Goal: Information Seeking & Learning: Check status

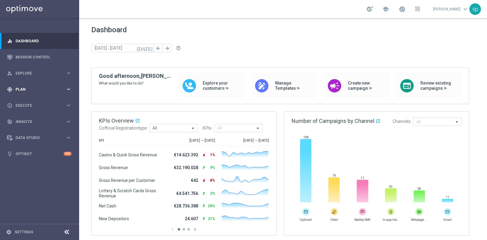
click at [23, 87] on div "gps_fixed Plan" at bounding box center [36, 89] width 59 height 5
click at [29, 103] on link "Target Groups" at bounding box center [40, 102] width 48 height 5
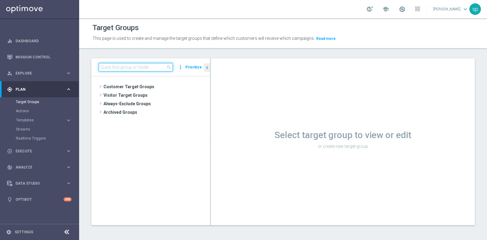
click at [129, 66] on input at bounding box center [136, 67] width 74 height 9
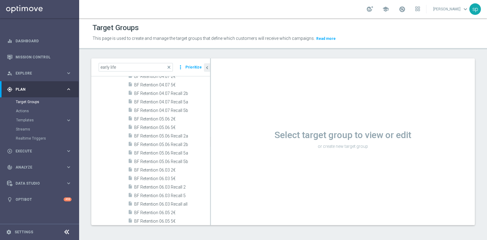
scroll to position [208, 0]
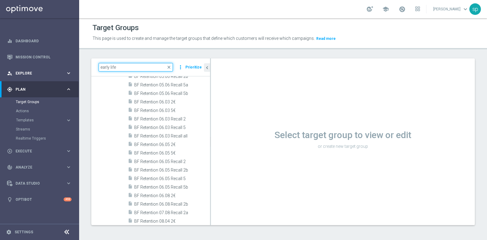
drag, startPoint x: 122, startPoint y: 70, endPoint x: 0, endPoint y: 67, distance: 121.9
click at [0, 67] on main "equalizer Dashboard Mission Control" at bounding box center [243, 120] width 487 height 240
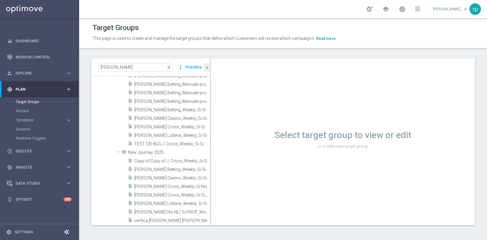
scroll to position [88, 0]
click at [113, 60] on div "j. close more_vert Prioritize" at bounding box center [150, 67] width 119 height 18
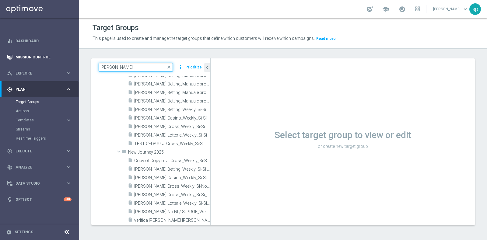
drag, startPoint x: 111, startPoint y: 66, endPoint x: 0, endPoint y: 62, distance: 110.6
click at [0, 62] on main "equalizer Dashboard Mission Control" at bounding box center [243, 120] width 487 height 240
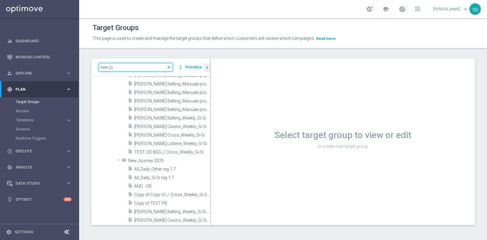
type input "new jo"
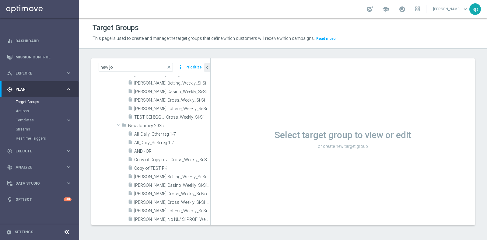
scroll to position [134, 0]
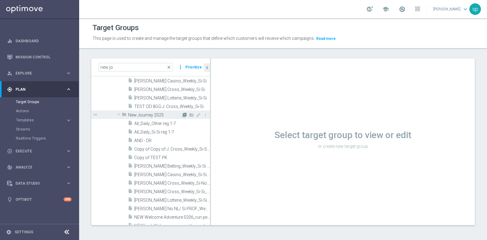
click at [182, 114] on icon "library_add" at bounding box center [184, 115] width 5 height 5
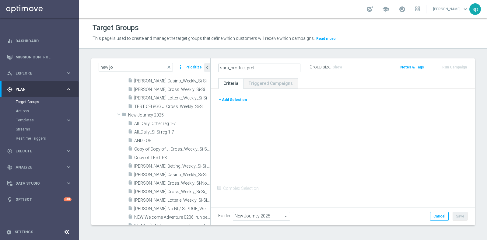
type input "sara_product pref"
click at [308, 84] on ul "Criteria Triggered Campaigns" at bounding box center [343, 83] width 264 height 11
click at [235, 97] on button "+ Add Selection" at bounding box center [232, 100] width 29 height 7
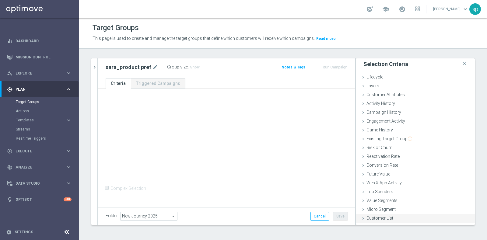
click at [390, 192] on div "Customer List done" at bounding box center [415, 218] width 119 height 9
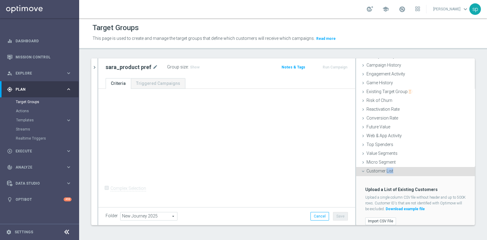
scroll to position [53, 0]
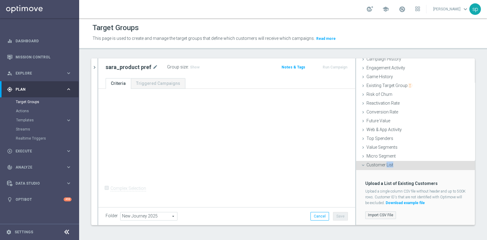
click at [377, 192] on label "Import CSV File" at bounding box center [380, 216] width 31 height 8
click at [0, 0] on input "Import CSV File" at bounding box center [0, 0] width 0 height 0
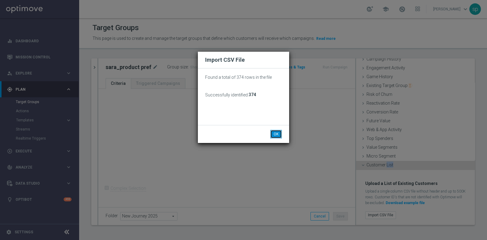
click at [278, 135] on button "OK" at bounding box center [276, 134] width 12 height 9
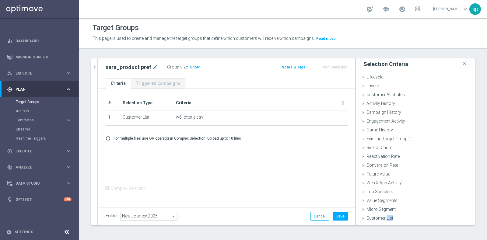
scroll to position [0, 0]
click at [387, 92] on span "Customer Attributes" at bounding box center [386, 94] width 38 height 5
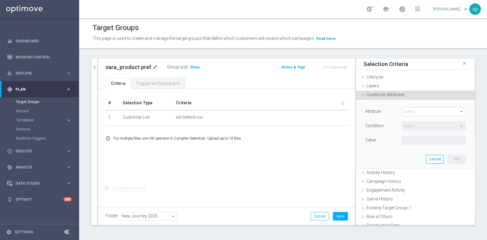
click at [390, 112] on span at bounding box center [433, 112] width 63 height 8
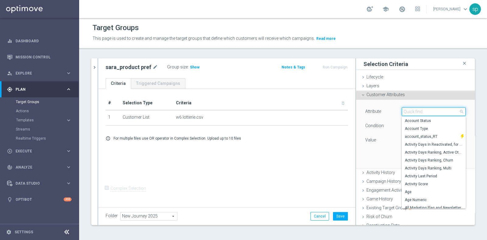
click at [390, 112] on input "search" at bounding box center [434, 112] width 64 height 9
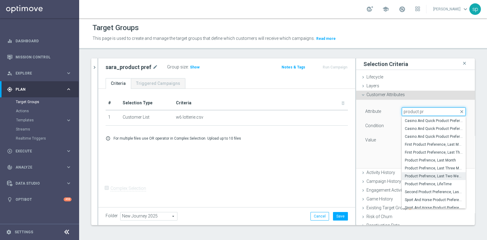
type input "product pr"
click at [390, 177] on span "Product Prefrence, Last Two Weeks" at bounding box center [434, 176] width 58 height 5
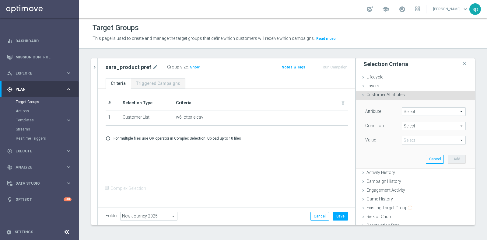
type input "Product Prefrence, Last Two Weeks"
type input "Equals"
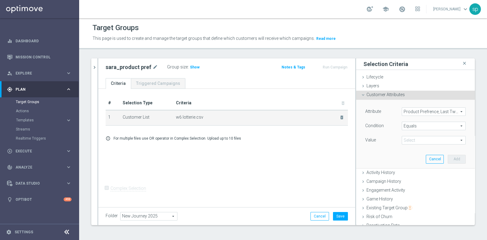
click at [333, 115] on div "delete_forever" at bounding box center [338, 117] width 12 height 5
click at [340, 118] on icon "delete_forever" at bounding box center [342, 117] width 5 height 5
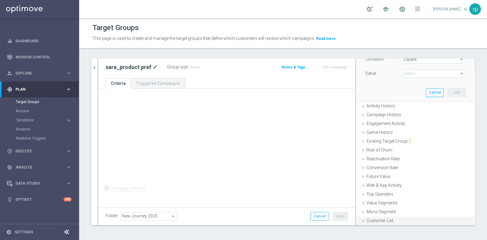
click at [386, 192] on span "Customer List" at bounding box center [380, 220] width 27 height 5
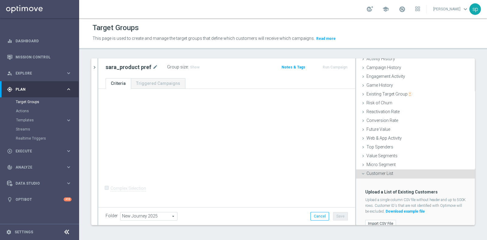
scroll to position [53, 0]
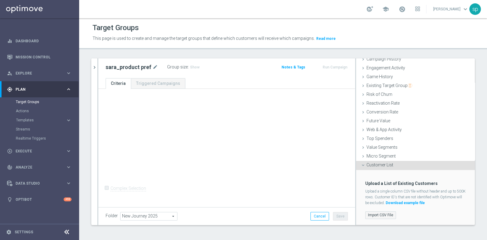
click at [379, 192] on label "Import CSV File" at bounding box center [380, 216] width 31 height 8
click at [0, 0] on input "Import CSV File" at bounding box center [0, 0] width 0 height 0
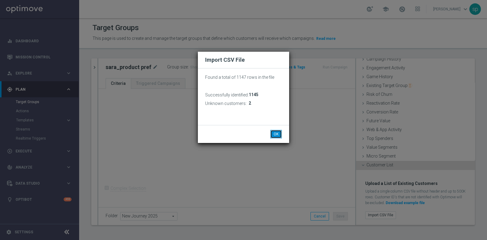
click at [279, 133] on button "OK" at bounding box center [276, 134] width 12 height 9
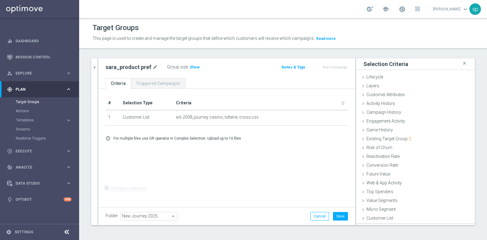
scroll to position [0, 0]
click at [153, 66] on icon "mode_edit" at bounding box center [155, 67] width 5 height 7
click at [151, 66] on input "sara_product pref" at bounding box center [147, 68] width 82 height 9
click at [239, 93] on div "# Selection Type Criteria delete_forever 1 Customer List w6 2008_journey casino…" at bounding box center [226, 147] width 257 height 117
click at [390, 91] on div "Customer Attributes done" at bounding box center [415, 95] width 119 height 9
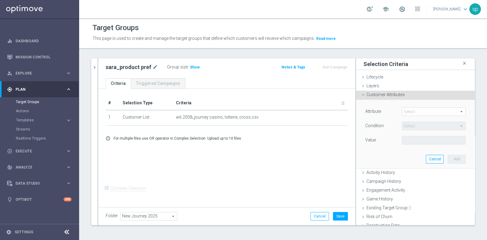
click at [390, 110] on span at bounding box center [433, 112] width 63 height 8
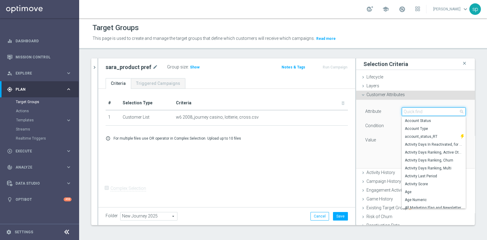
click at [390, 110] on input "search" at bounding box center [434, 112] width 64 height 9
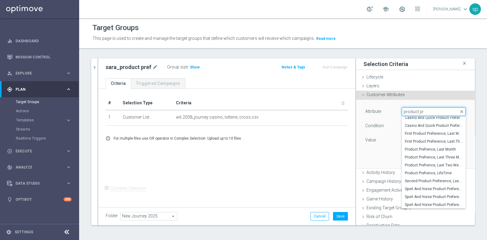
scroll to position [11, 0]
type input "product pref"
click at [390, 165] on span "Product Prefrence, Last Two Weeks" at bounding box center [434, 165] width 58 height 5
type input "Product Prefrence, Last Two Weeks"
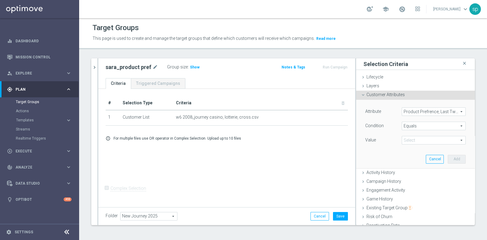
click at [390, 142] on span at bounding box center [433, 140] width 63 height 8
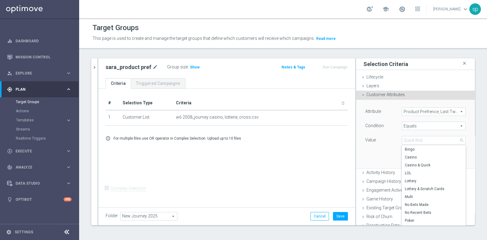
click at [390, 129] on span "Equals" at bounding box center [433, 126] width 63 height 8
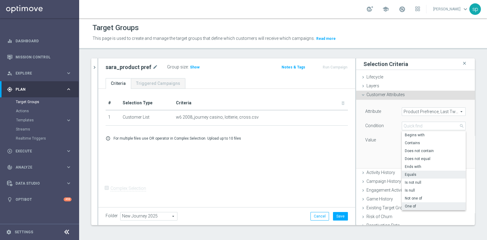
click at [390, 192] on span "One of" at bounding box center [434, 206] width 58 height 5
type input "One of"
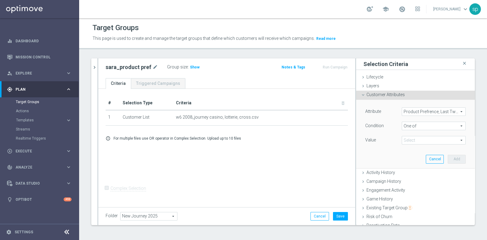
click at [390, 141] on span at bounding box center [433, 140] width 63 height 8
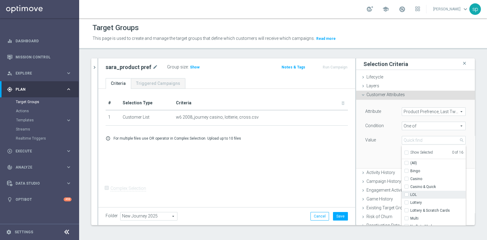
click at [390, 191] on div "LOL" at bounding box center [434, 195] width 64 height 8
click at [390, 192] on div "LOL" at bounding box center [434, 195] width 64 height 8
click at [390, 192] on input "Lottery" at bounding box center [409, 203] width 4 height 4
checkbox input "true"
type input "Lottery"
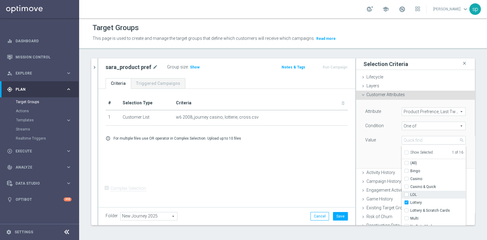
click at [390, 192] on input "LOL" at bounding box center [409, 195] width 4 height 4
checkbox input "true"
type input "Selected 2 of 16"
click at [390, 192] on input "Lottery & Scratch Cards" at bounding box center [409, 211] width 4 height 4
checkbox input "true"
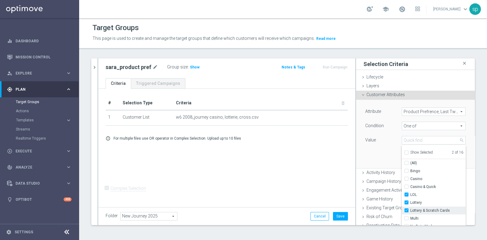
type input "Selected 3 of 16"
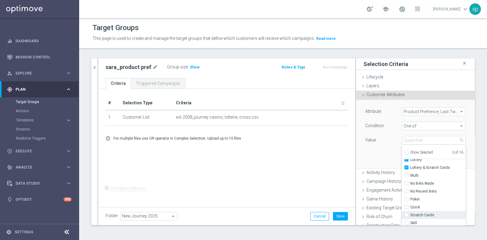
click at [390, 192] on label "Scratch Cards" at bounding box center [438, 215] width 55 height 8
click at [390, 192] on input "Scratch Cards" at bounding box center [409, 215] width 4 height 4
checkbox input "true"
type input "Selected 4 of 16"
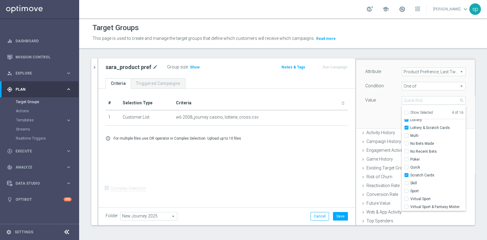
scroll to position [51, 0]
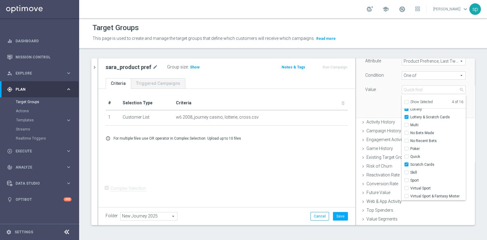
click at [390, 178] on div "new jo close more_vert Prioritize Customer Target Groups library_add create_new…" at bounding box center [283, 146] width 408 height 176
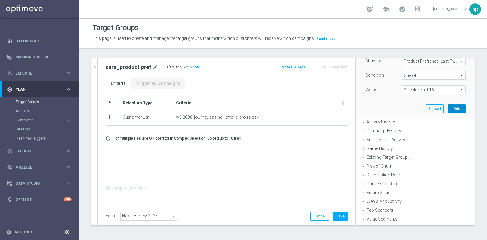
click at [390, 106] on button "Add" at bounding box center [457, 108] width 18 height 9
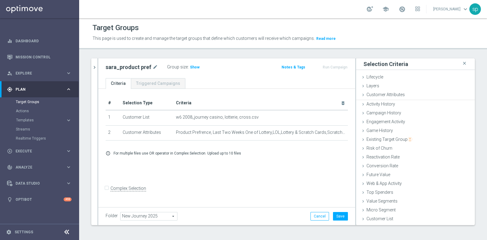
scroll to position [0, 0]
click at [387, 92] on span "Customer Attributes" at bounding box center [386, 94] width 38 height 5
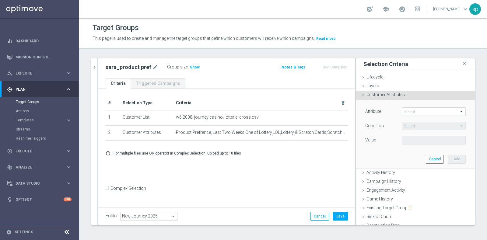
click at [390, 112] on span at bounding box center [433, 112] width 63 height 8
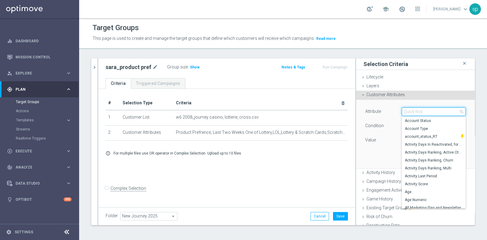
click at [390, 112] on input "search" at bounding box center [434, 112] width 64 height 9
type input "c"
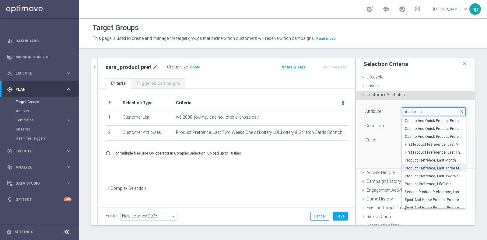
type input "product p"
click at [390, 168] on span "Product Prefrence, Last Three Months" at bounding box center [434, 168] width 58 height 5
type input "Product Prefrence, Last Three Months"
type input "Equals"
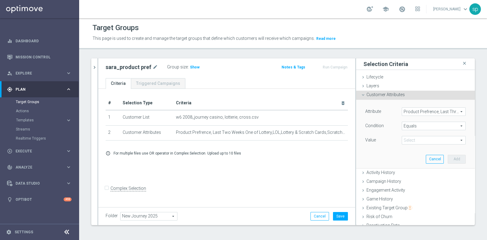
click at [390, 109] on span "Product Prefrence, Last Three Months" at bounding box center [433, 112] width 63 height 8
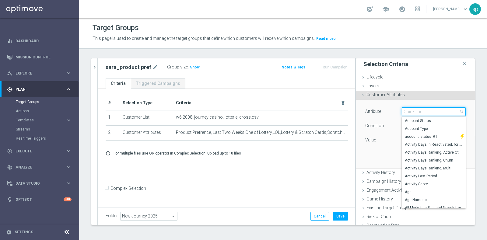
click at [390, 109] on input "search" at bounding box center [434, 112] width 64 height 9
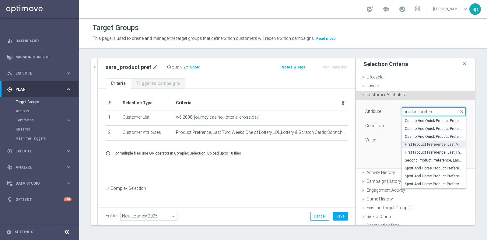
type input "product prefere"
click at [390, 142] on span "First Product Preference, Last Month" at bounding box center [434, 144] width 58 height 5
type input "First Product Preference, Last Month"
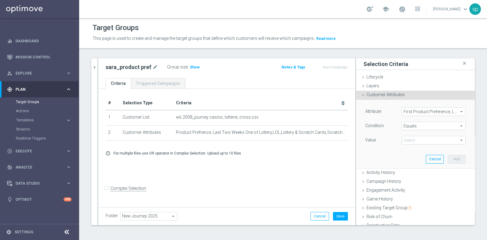
click at [390, 110] on span "First Product Preference, Last Month" at bounding box center [433, 112] width 63 height 8
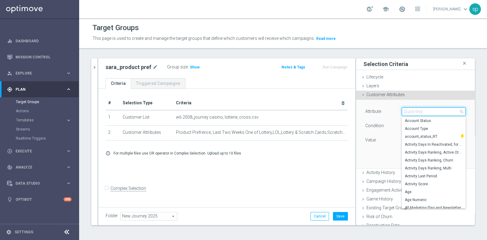
click at [390, 110] on input "search" at bounding box center [434, 112] width 64 height 9
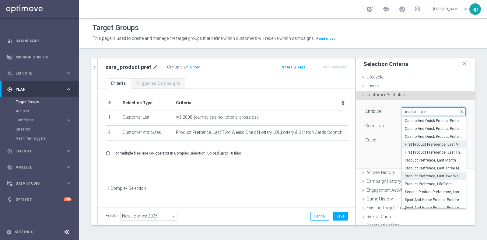
type input "product pre"
click at [390, 174] on span "Product Prefrence, Last Two Weeks" at bounding box center [434, 176] width 58 height 5
type input "Product Prefrence, Last Two Weeks"
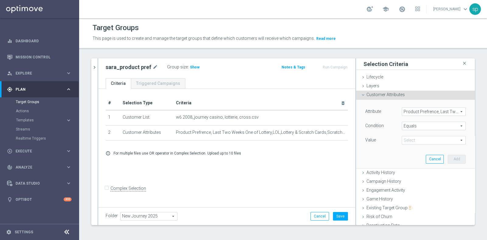
click at [390, 128] on span "Equals" at bounding box center [433, 126] width 63 height 8
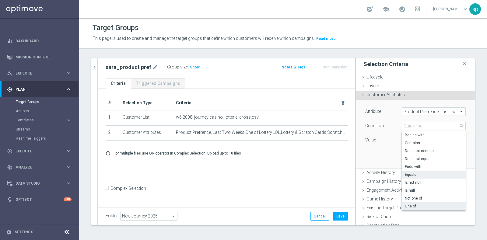
click at [390, 192] on span "One of" at bounding box center [434, 206] width 58 height 5
type input "One of"
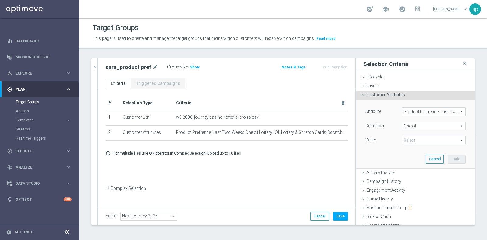
click at [390, 139] on span at bounding box center [433, 140] width 63 height 8
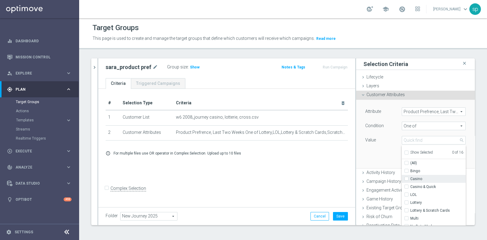
click at [390, 180] on div "Casino" at bounding box center [434, 179] width 64 height 8
click at [390, 178] on label "Casino" at bounding box center [438, 179] width 55 height 8
click at [390, 178] on input "Casino" at bounding box center [409, 179] width 4 height 4
checkbox input "true"
type input "Casino"
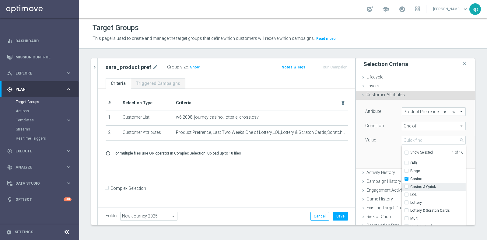
click at [390, 189] on div "Casino & Quick" at bounding box center [434, 187] width 64 height 8
click at [390, 185] on input "Casino & Quick" at bounding box center [409, 187] width 4 height 4
checkbox input "true"
type input "Selected 2 of 16"
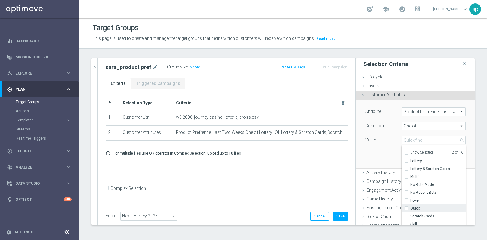
click at [390, 192] on span "Quick" at bounding box center [438, 208] width 55 height 5
click at [390, 192] on input "Quick" at bounding box center [409, 209] width 4 height 4
checkbox input "true"
type input "Selected 3 of 16"
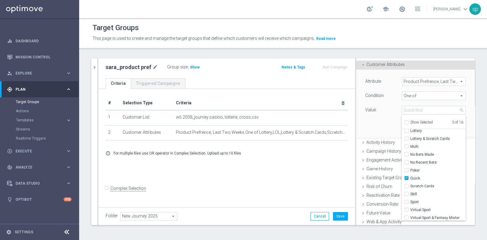
scroll to position [43, 0]
click at [369, 127] on div "Attribute Product Prefrence, Last Two Weeks Product Prefrence, Last Two Weeks a…" at bounding box center [416, 104] width 110 height 68
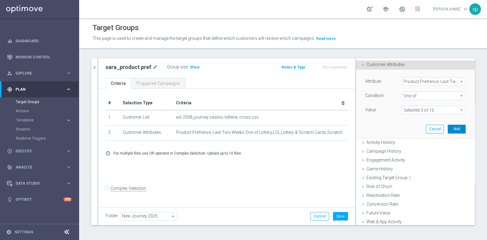
click at [390, 129] on button "Add" at bounding box center [457, 129] width 18 height 9
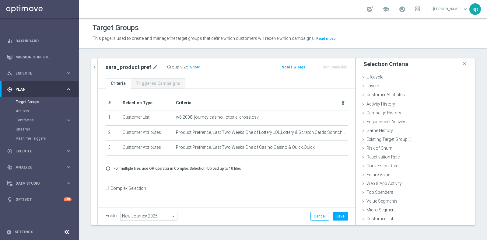
scroll to position [0, 0]
click at [383, 94] on span "Customer Attributes" at bounding box center [386, 94] width 38 height 5
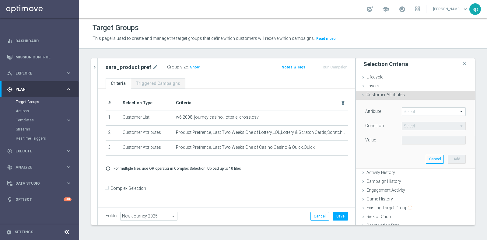
click at [390, 112] on span at bounding box center [433, 112] width 63 height 8
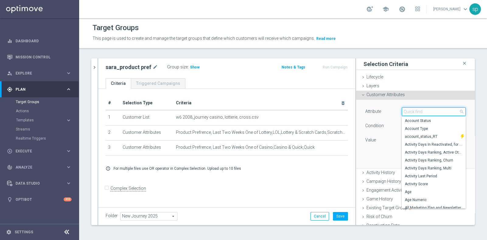
click at [390, 112] on input "search" at bounding box center [434, 112] width 64 height 9
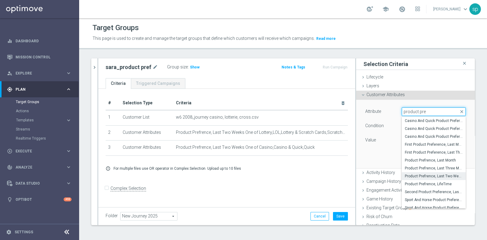
type input "product pre"
click at [390, 176] on span "Product Prefrence, Last Two Weeks" at bounding box center [434, 176] width 58 height 5
type input "Product Prefrence, Last Two Weeks"
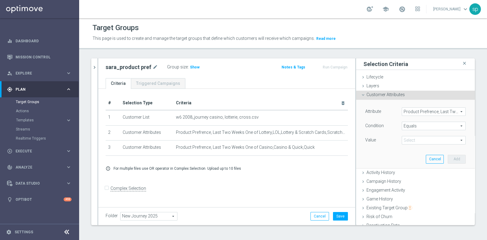
click at [390, 124] on span "Equals" at bounding box center [433, 126] width 63 height 8
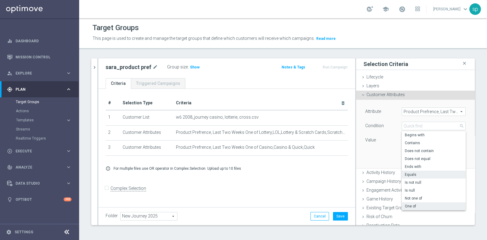
click at [390, 192] on span "One of" at bounding box center [434, 206] width 58 height 5
type input "One of"
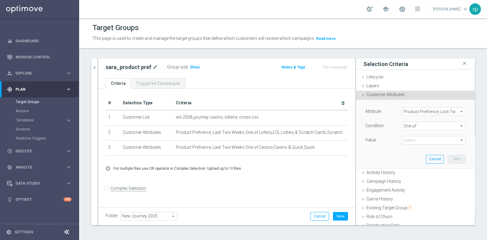
click at [390, 140] on span at bounding box center [433, 140] width 63 height 8
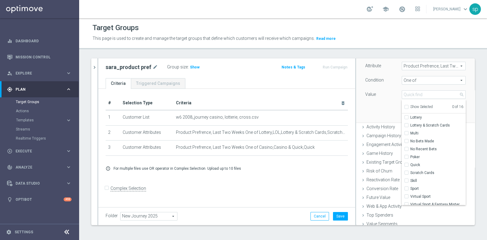
scroll to position [43, 0]
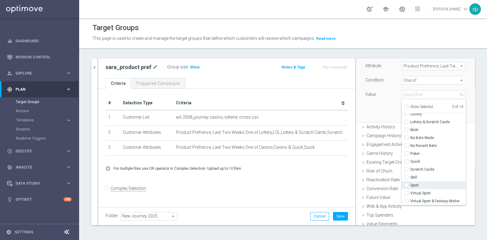
click at [390, 184] on input "Sport" at bounding box center [409, 186] width 4 height 4
checkbox input "true"
type input "Sport"
click at [390, 192] on input "Virtual Sport" at bounding box center [409, 194] width 4 height 4
checkbox input "true"
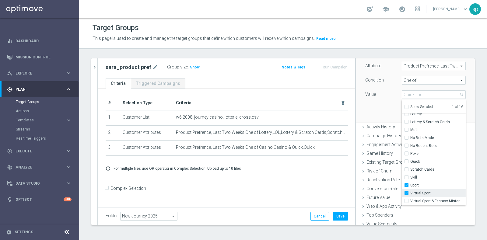
type input "Selected 2 of 16"
click at [390, 192] on input "Virtual Sport & Fantasy Mister" at bounding box center [409, 201] width 4 height 4
checkbox input "true"
type input "Selected 3 of 16"
click at [390, 192] on input "Virtual Sport & Fantasy Mister" at bounding box center [409, 201] width 4 height 4
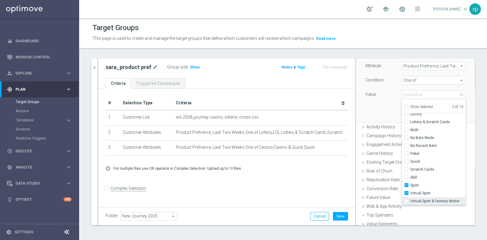
checkbox input "false"
type input "Selected 2 of 16"
click at [384, 97] on div "Value" at bounding box center [379, 95] width 37 height 10
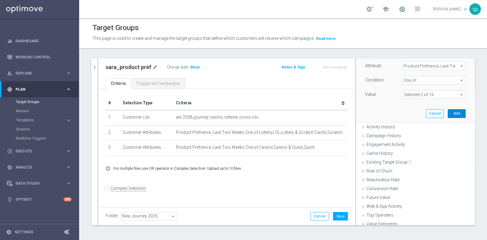
click at [390, 114] on button "Add" at bounding box center [457, 113] width 18 height 9
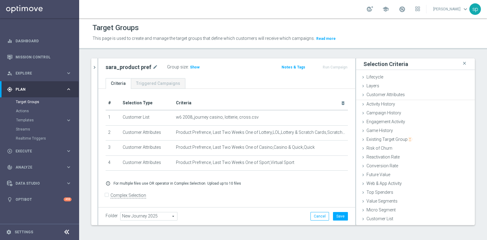
scroll to position [0, 0]
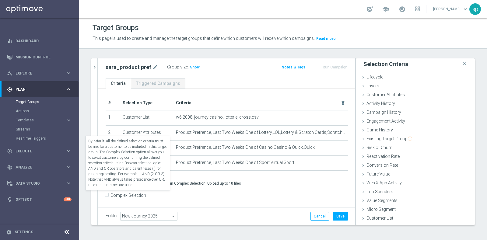
click at [113, 192] on label "Complex Selection" at bounding box center [129, 196] width 36 height 6
click at [110, 192] on input "Complex Selection" at bounding box center [108, 196] width 4 height 9
checkbox input "true"
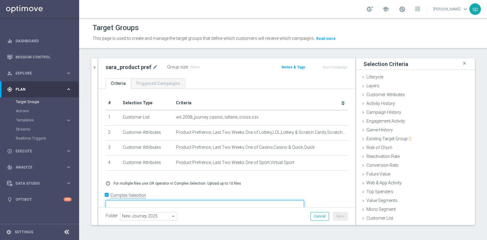
click at [160, 192] on textarea at bounding box center [205, 205] width 199 height 11
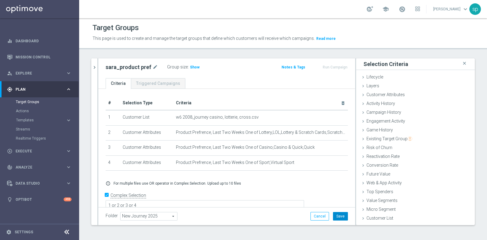
click at [336, 192] on button "Save" at bounding box center [340, 216] width 15 height 9
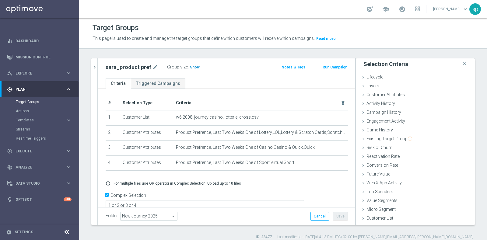
click at [192, 69] on span "Show" at bounding box center [195, 67] width 10 height 4
click at [160, 192] on textarea "1 or 2 or 3 or 4" at bounding box center [205, 206] width 199 height 11
click at [192, 192] on textarea "1 or (2 or 3 or 4" at bounding box center [205, 206] width 199 height 11
click at [333, 192] on button "Save" at bounding box center [340, 216] width 15 height 9
click at [160, 192] on textarea "1 or (2 or 3 or 4)" at bounding box center [205, 206] width 199 height 11
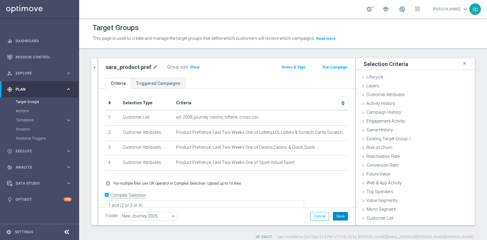
click at [333, 192] on button "Save" at bounding box center [340, 216] width 15 height 9
click at [190, 65] on span "Show" at bounding box center [195, 67] width 10 height 4
click at [162, 192] on textarea "1 and (2 or 3 or 4)" at bounding box center [205, 206] width 199 height 11
click at [335, 192] on button "Save" at bounding box center [340, 216] width 15 height 9
click at [192, 66] on span "Show" at bounding box center [195, 67] width 10 height 4
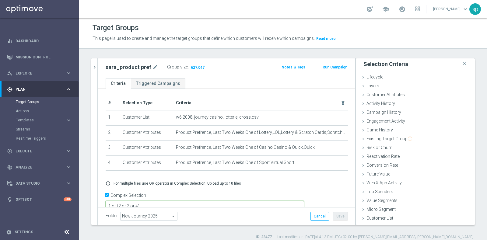
click at [161, 192] on textarea "1 or (2 or 3 or 4)" at bounding box center [205, 206] width 199 height 11
type textarea "1 and (2 or 3 or 4)"
click at [333, 192] on button "Save" at bounding box center [340, 216] width 15 height 9
click at [381, 97] on div "Customer Attributes done selection saved" at bounding box center [415, 95] width 119 height 9
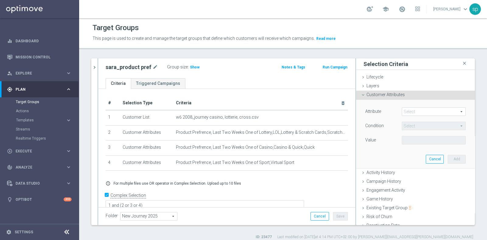
click at [390, 108] on span at bounding box center [433, 112] width 63 height 8
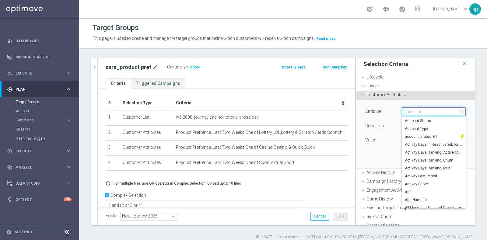
click at [390, 110] on input "search" at bounding box center [434, 112] width 64 height 9
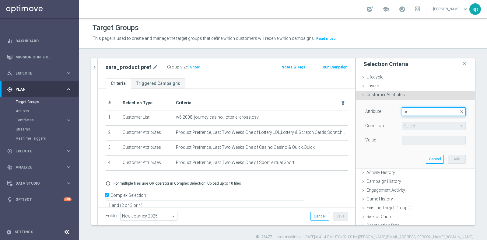
type input "p"
type input "r"
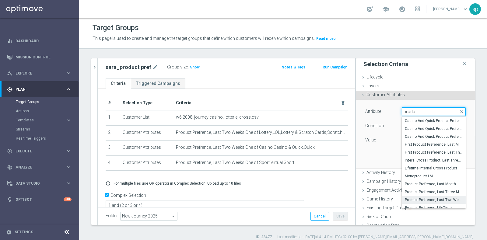
type input "produ"
click at [390, 192] on span "Product Prefrence, Last Two Weeks" at bounding box center [434, 200] width 58 height 5
type input "Product Prefrence, Last Two Weeks"
type input "Equals"
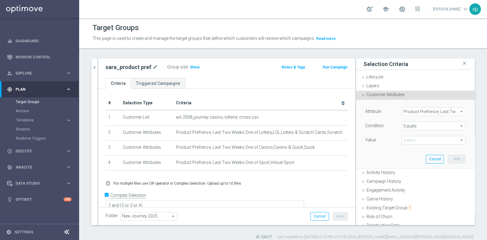
click at [390, 140] on span at bounding box center [433, 140] width 63 height 8
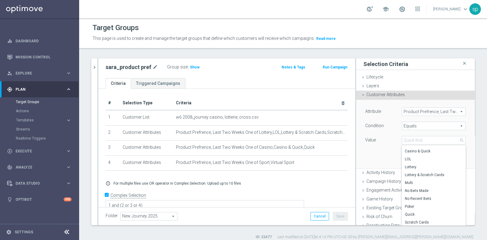
scroll to position [33, 0]
click at [390, 160] on span "Multi" at bounding box center [434, 162] width 58 height 5
type input "Multi"
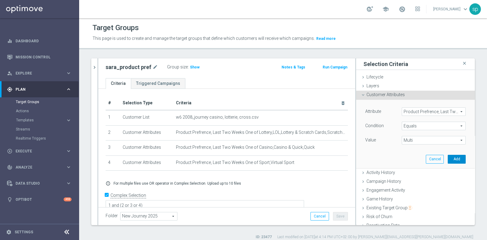
click at [390, 161] on button "Add" at bounding box center [457, 159] width 18 height 9
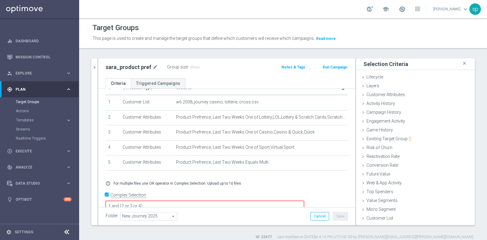
scroll to position [16, 0]
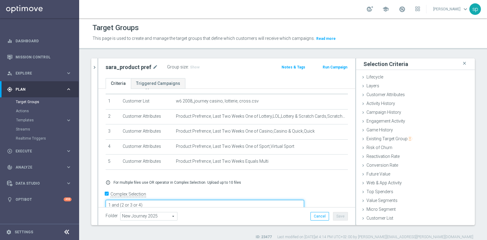
click at [183, 192] on textarea "1 and (2 or 3 or 4)" at bounding box center [205, 205] width 199 height 11
type textarea "1 and (2 or 3 or 4 or 5)"
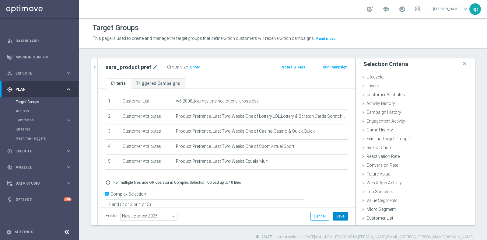
scroll to position [15, 0]
click at [336, 192] on button "Save" at bounding box center [340, 216] width 15 height 9
click at [189, 64] on h3 "Show" at bounding box center [194, 67] width 11 height 7
click at [381, 97] on div "Customer Attributes done selection saved" at bounding box center [415, 95] width 119 height 9
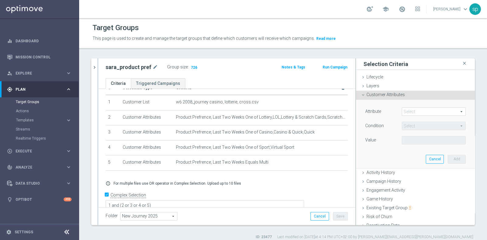
click at [390, 114] on span at bounding box center [433, 112] width 63 height 8
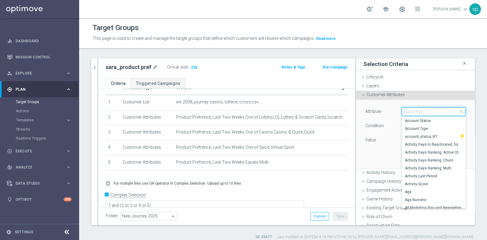
click at [390, 114] on input "search" at bounding box center [434, 112] width 64 height 9
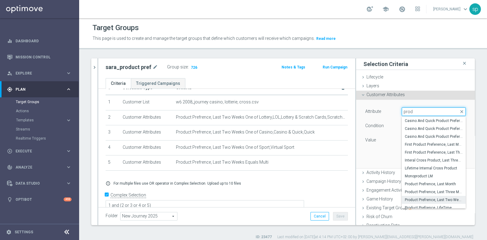
type input "prod"
click at [390, 192] on span "Product Prefrence, Last Two Weeks" at bounding box center [434, 200] width 58 height 5
type input "Product Prefrence, Last Two Weeks"
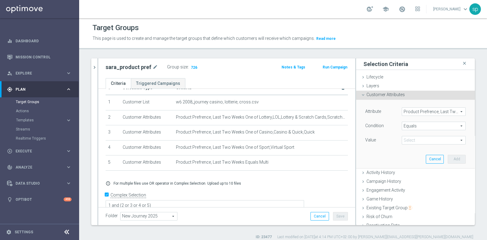
click at [390, 139] on span at bounding box center [433, 140] width 63 height 8
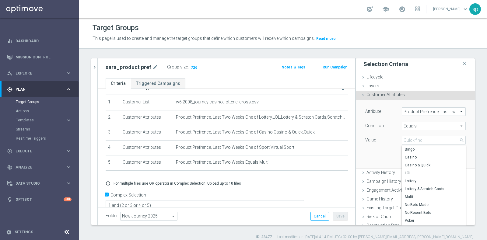
click at [390, 126] on span "Equals" at bounding box center [433, 126] width 63 height 8
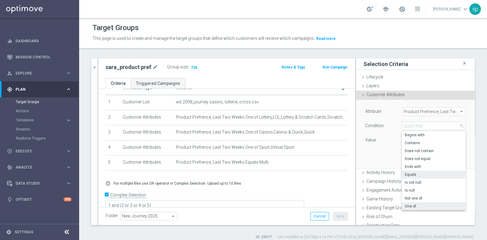
click at [390, 192] on label "One of" at bounding box center [434, 207] width 64 height 8
type input "One of"
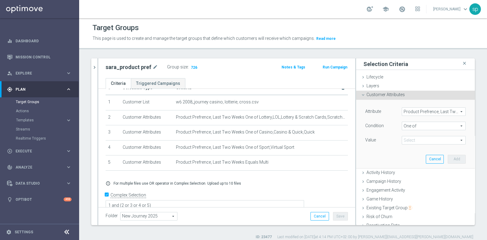
click at [390, 137] on span at bounding box center [433, 140] width 63 height 8
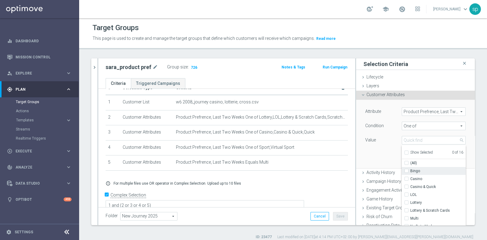
click at [390, 172] on span "Bingo" at bounding box center [438, 171] width 55 height 5
click at [390, 172] on input "Bingo" at bounding box center [409, 171] width 4 height 4
checkbox input "true"
type input "Bingo"
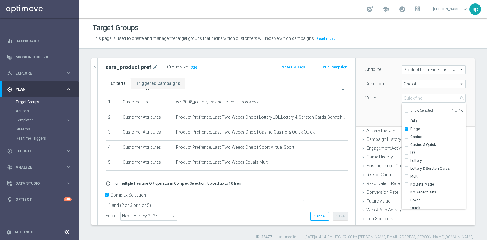
scroll to position [46, 0]
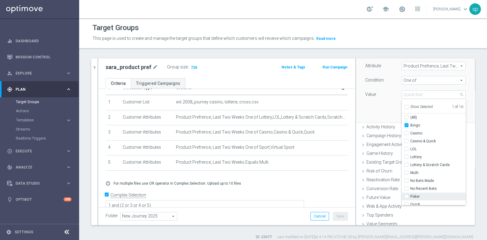
click at [390, 192] on span "Poker" at bounding box center [438, 196] width 55 height 5
click at [390, 192] on input "Poker" at bounding box center [409, 197] width 4 height 4
checkbox input "true"
type input "Selected 2 of 16"
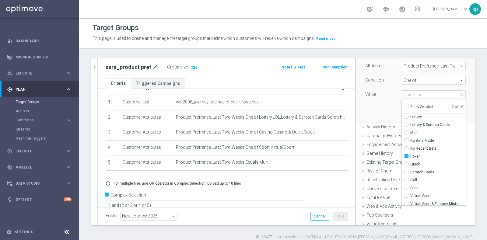
scroll to position [43, 0]
click at [390, 177] on span "Skill" at bounding box center [438, 177] width 55 height 5
click at [390, 177] on input "Skill" at bounding box center [409, 178] width 4 height 4
checkbox input "true"
type input "Selected 3 of 16"
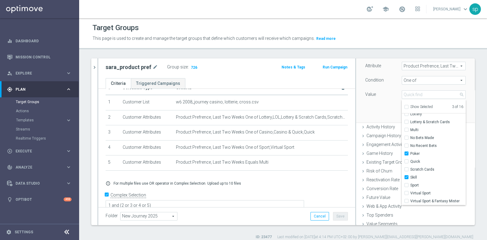
click at [376, 115] on div "Attribute Product Prefrence, Last Two Weeks Product Prefrence, Last Two Weeks a…" at bounding box center [416, 88] width 110 height 68
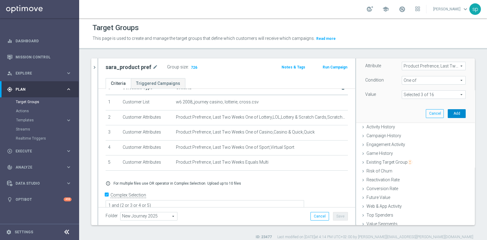
click at [390, 113] on button "Add" at bounding box center [457, 113] width 18 height 9
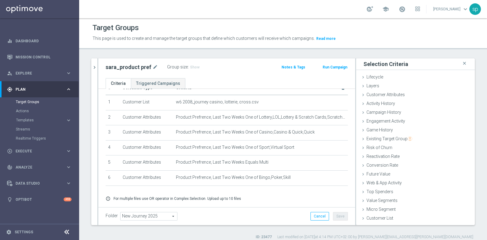
scroll to position [31, 0]
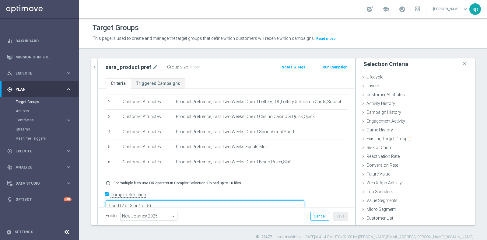
click at [191, 192] on textarea "1 and (2 or 3 or 4 or 5)" at bounding box center [205, 206] width 199 height 11
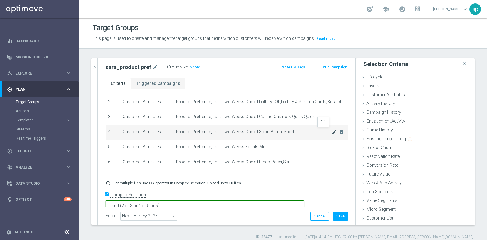
type textarea "1 and (2 or 3 or 4 or 5 or 6)"
click at [332, 131] on icon "mode_edit" at bounding box center [334, 132] width 5 height 5
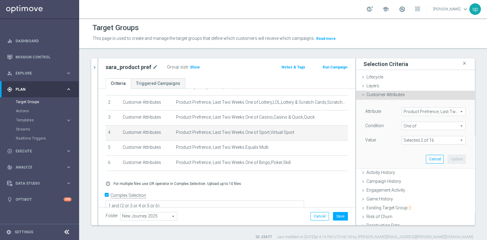
click at [390, 143] on span at bounding box center [433, 140] width 63 height 8
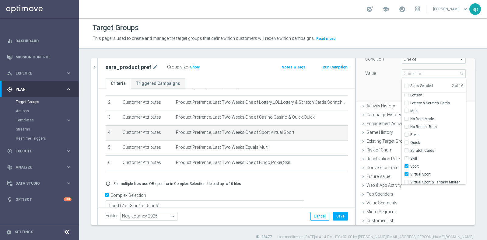
scroll to position [43, 0]
click at [390, 180] on input "Virtual Sport & Fantasy Mister" at bounding box center [409, 180] width 4 height 4
checkbox input "true"
type input "Selected 3 of 16"
click at [376, 83] on div "Attribute Product Prefrence, Last Two Weeks Product Prefrence, Last Two Weeks a…" at bounding box center [416, 67] width 110 height 68
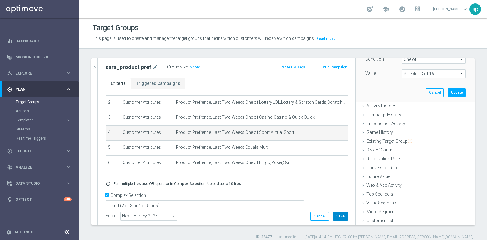
click at [333, 192] on button "Save" at bounding box center [340, 216] width 15 height 9
click at [390, 91] on button "Update" at bounding box center [457, 92] width 18 height 9
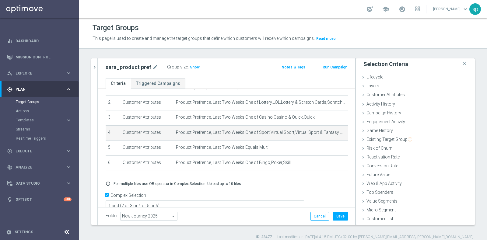
scroll to position [0, 0]
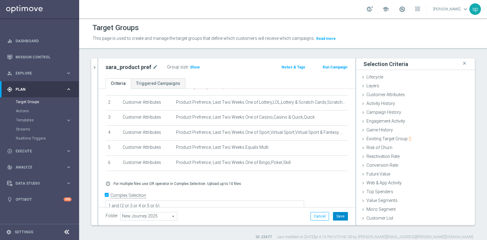
click at [339, 192] on button "Save" at bounding box center [340, 216] width 15 height 9
click at [191, 67] on span "Show" at bounding box center [195, 67] width 10 height 4
click at [384, 94] on span "Customer Attributes" at bounding box center [386, 94] width 38 height 5
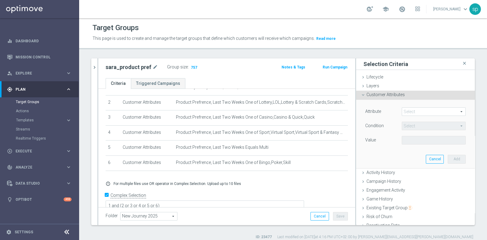
click at [390, 113] on span at bounding box center [433, 112] width 63 height 8
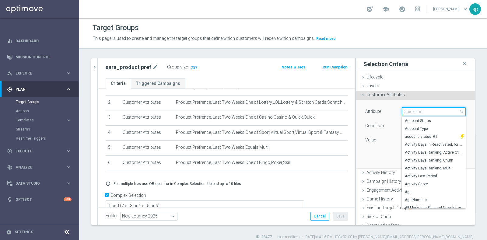
click at [390, 113] on input "search" at bounding box center [434, 112] width 64 height 9
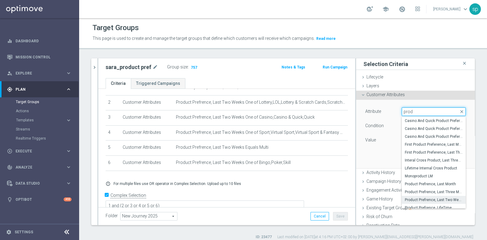
type input "prod"
click at [390, 192] on span "Product Prefrence, Last Two Weeks" at bounding box center [434, 200] width 58 height 5
type input "Product Prefrence, Last Two Weeks"
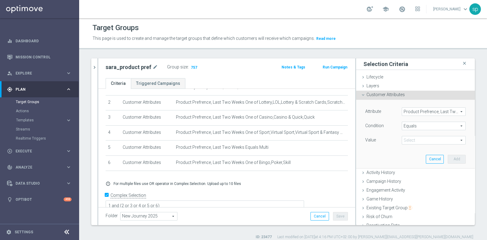
click at [390, 141] on span at bounding box center [433, 140] width 63 height 8
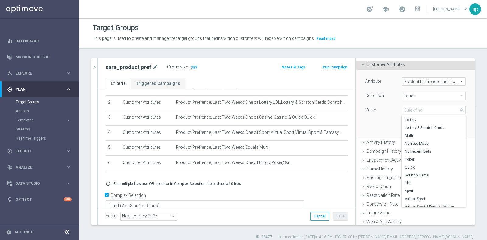
scroll to position [34, 0]
click at [333, 78] on ul "Criteria Triggered Campaigns" at bounding box center [226, 83] width 257 height 11
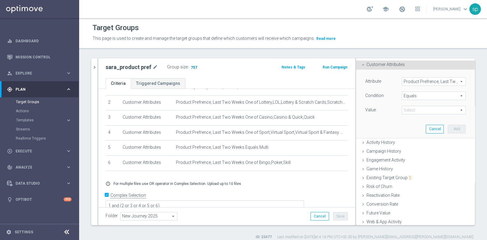
click at [190, 66] on span "757" at bounding box center [194, 68] width 8 height 6
click at [390, 109] on span at bounding box center [433, 110] width 63 height 8
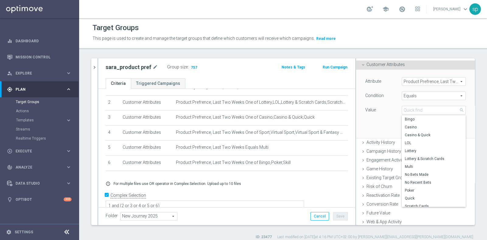
click at [390, 95] on span "Equals" at bounding box center [433, 96] width 63 height 8
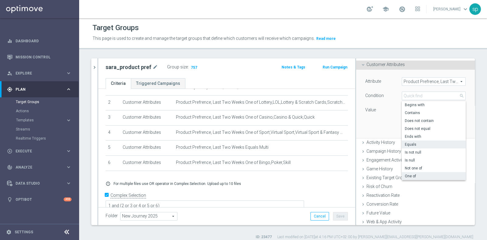
click at [390, 179] on label "One of" at bounding box center [434, 176] width 64 height 8
type input "One of"
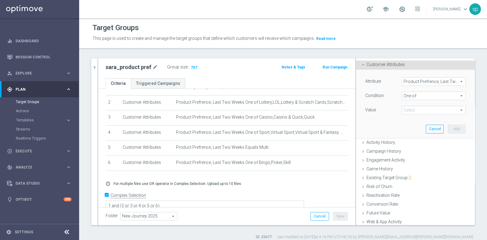
click at [390, 110] on span at bounding box center [433, 110] width 63 height 8
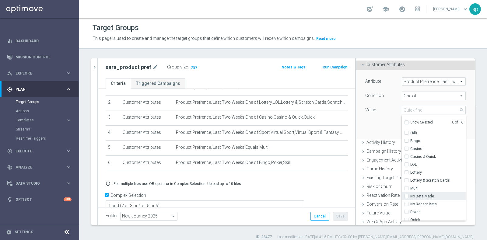
click at [390, 192] on input "No Bets Made" at bounding box center [409, 197] width 4 height 4
checkbox input "true"
type input "No Bets Made"
click at [390, 192] on input "No Recent Bets" at bounding box center [409, 205] width 4 height 4
checkbox input "true"
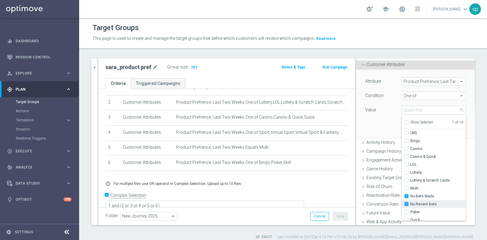
type input "Selected 2 of 16"
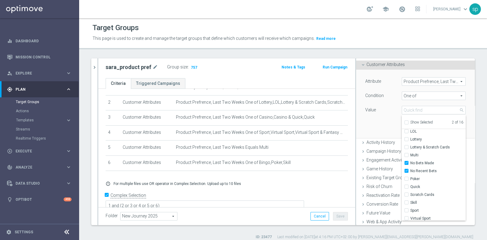
scroll to position [43, 0]
click at [380, 133] on div "Attribute Product Prefrence, Last Two Weeks Product Prefrence, Last Two Weeks a…" at bounding box center [416, 104] width 110 height 68
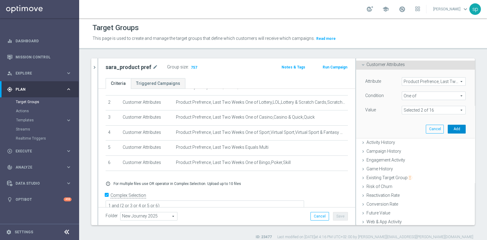
click at [390, 129] on button "Add" at bounding box center [457, 129] width 18 height 9
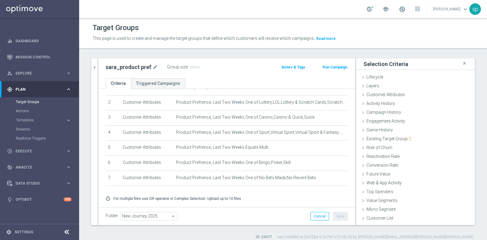
scroll to position [46, 0]
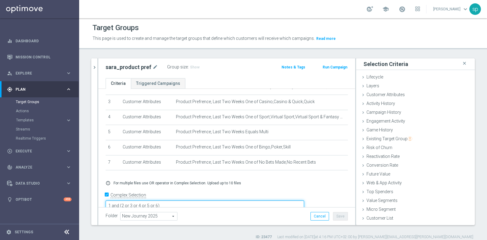
click at [200, 192] on textarea "1 and (2 or 3 or 4 or 5 or 6)" at bounding box center [205, 206] width 199 height 11
type textarea "1 and (2 or 3 or 4 or 5 or 6 or 7)"
click at [333, 192] on button "Save" at bounding box center [340, 216] width 15 height 9
click at [192, 67] on span "Show" at bounding box center [195, 67] width 10 height 4
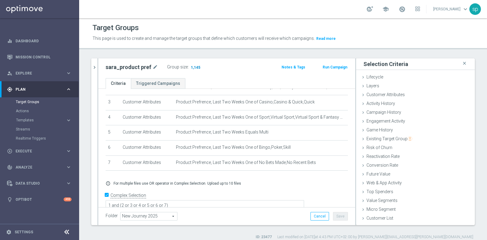
click at [196, 66] on span "1,145" at bounding box center [195, 68] width 11 height 6
click at [34, 57] on link "Mission Control" at bounding box center [44, 57] width 56 height 16
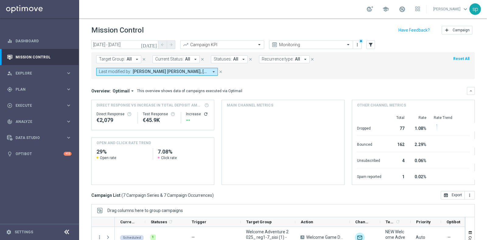
click at [209, 69] on span "Maria Grazia Garofalo, sara parisi" at bounding box center [171, 71] width 76 height 5
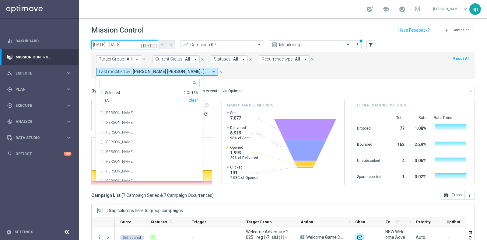
click at [129, 45] on input "12 Aug 2025 - 12 Aug 2025" at bounding box center [124, 45] width 67 height 9
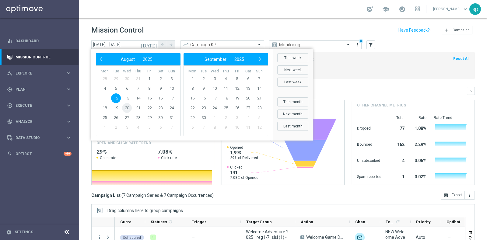
click at [127, 108] on span "20" at bounding box center [127, 108] width 10 height 10
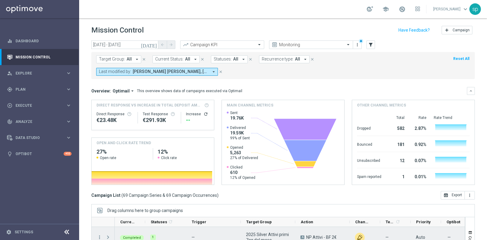
click at [107, 192] on span "Press SPACE to select this row." at bounding box center [107, 237] width 5 height 5
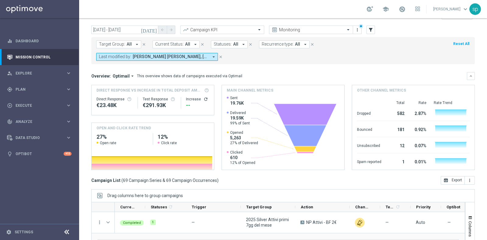
scroll to position [30, 0]
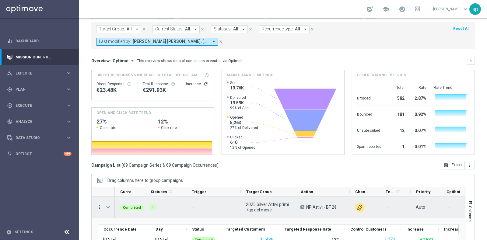
click at [99, 192] on icon "more_vert" at bounding box center [99, 207] width 5 height 5
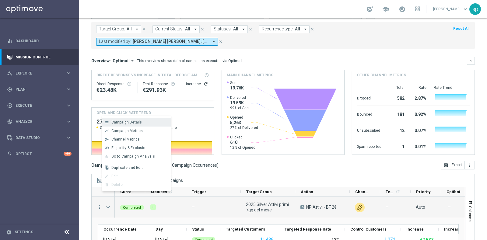
click at [127, 124] on span "Campaign Details" at bounding box center [126, 122] width 31 height 4
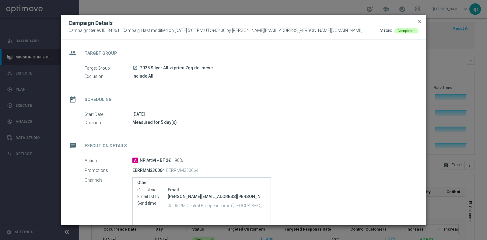
click at [390, 22] on span "close" at bounding box center [420, 21] width 5 height 5
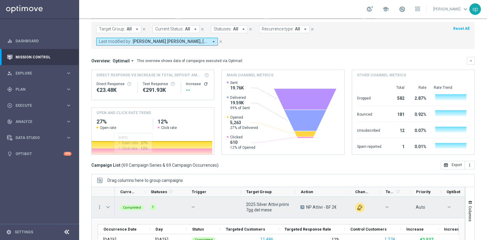
click at [108, 192] on span "Press SPACE to select this row." at bounding box center [107, 207] width 5 height 5
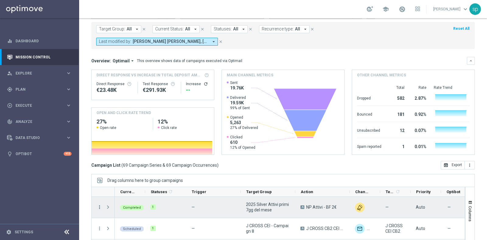
click at [100, 192] on icon "more_vert" at bounding box center [99, 207] width 5 height 5
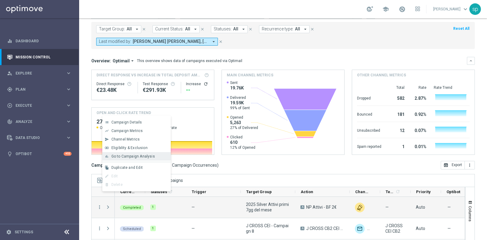
click at [126, 156] on span "Go to Campaign Analysis" at bounding box center [133, 156] width 44 height 4
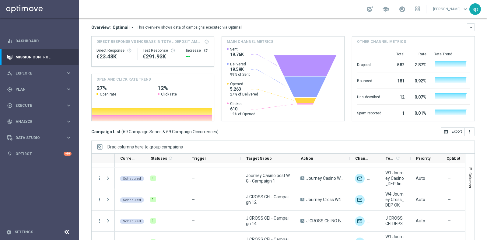
scroll to position [0, 0]
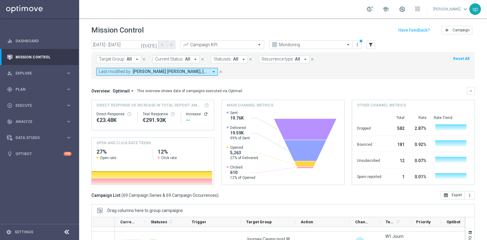
click at [209, 69] on span "Maria Grazia Garofalo, sara parisi" at bounding box center [171, 71] width 76 height 5
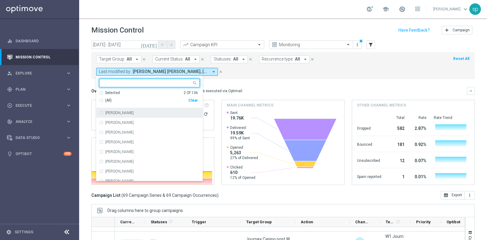
click at [198, 90] on div "Selected 2 Of 136" at bounding box center [148, 92] width 99 height 5
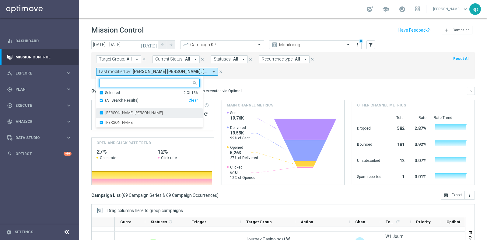
click at [200, 108] on div "Maria Grazia Garofalo" at bounding box center [149, 113] width 100 height 10
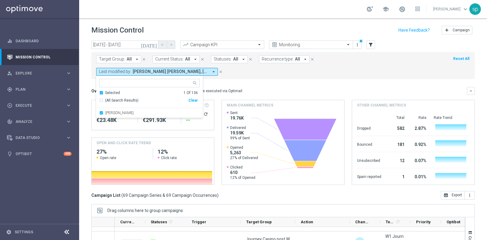
click at [305, 79] on mini-dashboard "Overview: Optimail arrow_drop_down This overview shows data of campaigns execut…" at bounding box center [283, 135] width 384 height 112
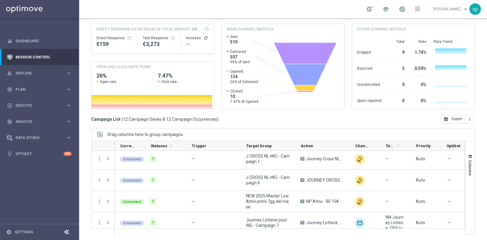
scroll to position [51, 0]
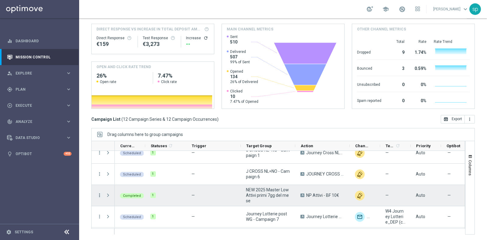
click at [100, 192] on icon "more_vert" at bounding box center [99, 195] width 5 height 5
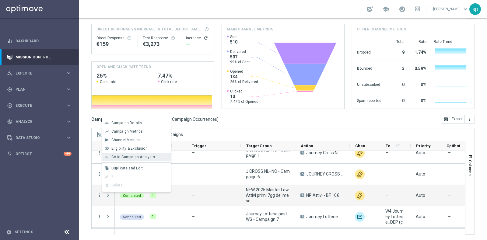
click at [142, 158] on span "Go to Campaign Analysis" at bounding box center [133, 157] width 44 height 4
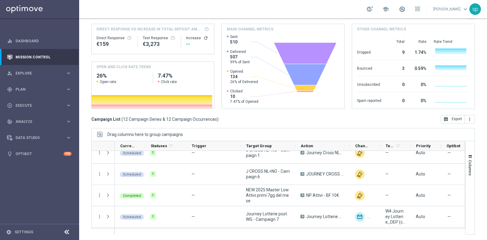
scroll to position [0, 0]
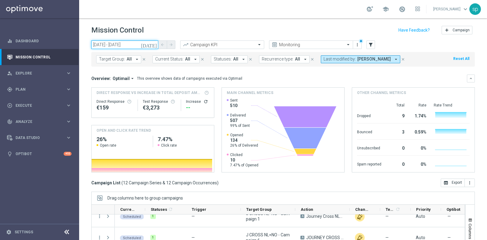
click at [122, 44] on input "20 Aug 2025 - 20 Aug 2025" at bounding box center [124, 45] width 67 height 9
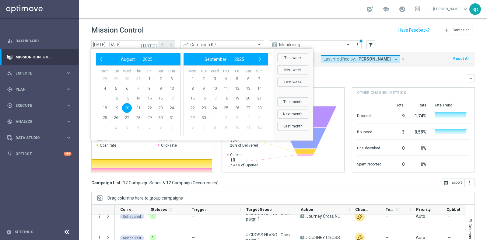
click at [149, 97] on tr "11 12 13 14 15 16 17" at bounding box center [138, 98] width 78 height 10
click at [149, 97] on span "15" at bounding box center [150, 98] width 10 height 10
click at [101, 97] on span "11" at bounding box center [105, 98] width 10 height 10
click at [149, 97] on span "15" at bounding box center [150, 98] width 10 height 10
type input "11 Aug 2025 - 15 Aug 2025"
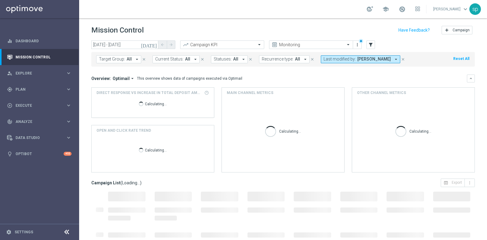
click at [327, 60] on span "Last modified by:" at bounding box center [340, 59] width 32 height 5
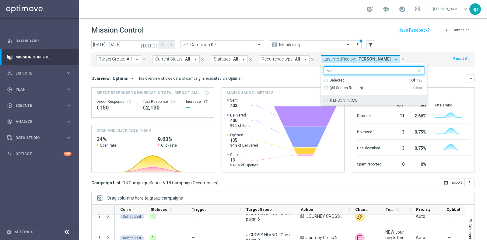
click at [344, 103] on div "mariafrancesca visciano" at bounding box center [374, 101] width 100 height 10
type input "vis"
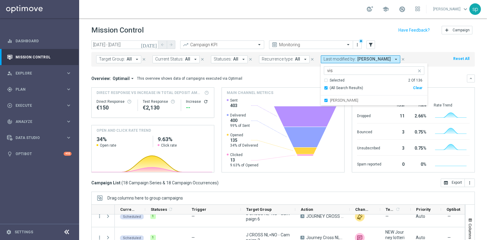
click at [300, 69] on mini-dashboard "Overview: Optimail arrow_drop_down This overview shows data of campaigns execut…" at bounding box center [283, 123] width 384 height 112
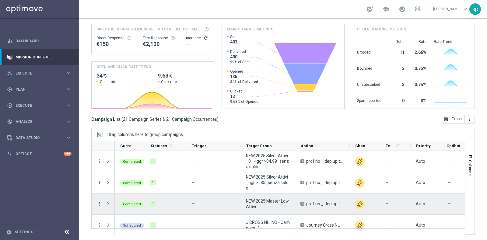
click at [97, 192] on icon "more_vert" at bounding box center [99, 203] width 5 height 5
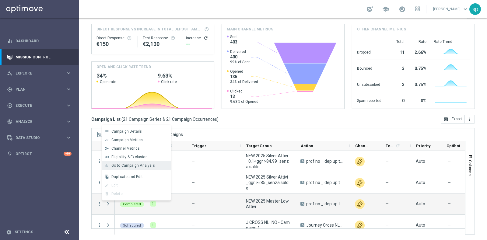
click at [124, 165] on span "Go to Campaign Analysis" at bounding box center [133, 166] width 44 height 4
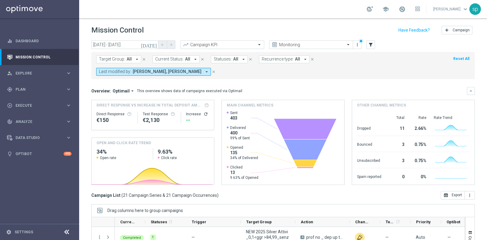
click at [192, 68] on button "Last modified by: mariafrancesca visciano, sara parisi arrow_drop_down" at bounding box center [153, 72] width 115 height 8
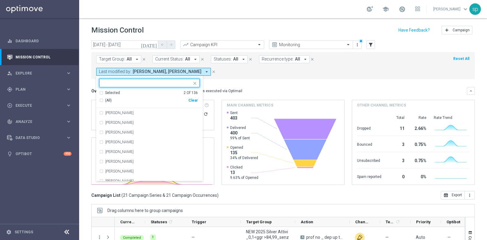
click at [0, 0] on div "Clear" at bounding box center [0, 0] width 0 height 0
click at [342, 66] on form "Target Group: All arrow_drop_down close Current Status: All arrow_drop_down clo…" at bounding box center [269, 65] width 347 height 20
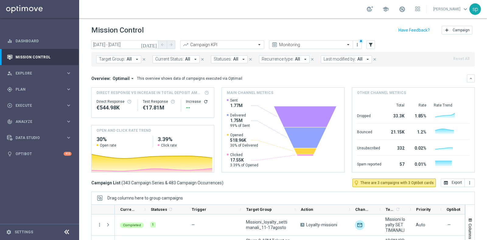
click at [127, 58] on span "All" at bounding box center [129, 59] width 5 height 5
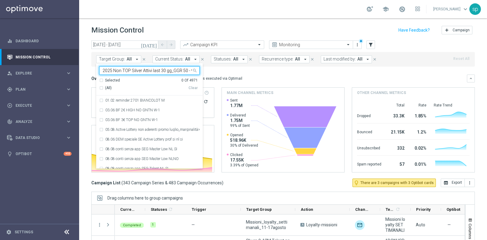
scroll to position [0, 41]
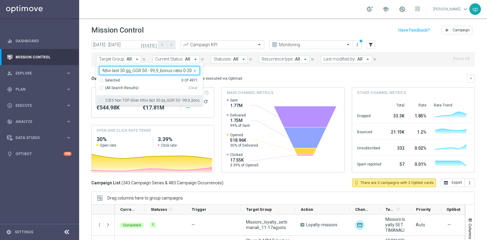
click at [125, 101] on label "2025 Non TOP Silver Attivi last 30 gg_GGR 50 - 99,9_bonus ratio 0-20%" at bounding box center [152, 101] width 94 height 4
type input "2025 Non TOP Silver Attivi last 30 gg_GGR 50 - 99,9_bonus ratio 0-20%"
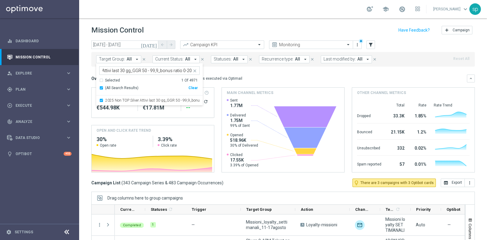
scroll to position [0, 0]
click at [241, 74] on mini-dashboard "Overview: Optimail arrow_drop_down This overview shows data of campaigns execut…" at bounding box center [283, 123] width 384 height 112
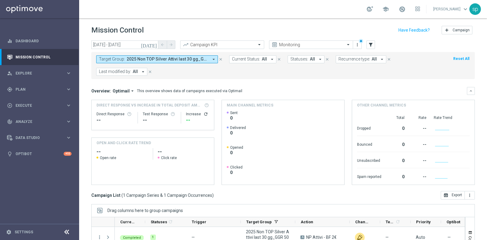
scroll to position [76, 0]
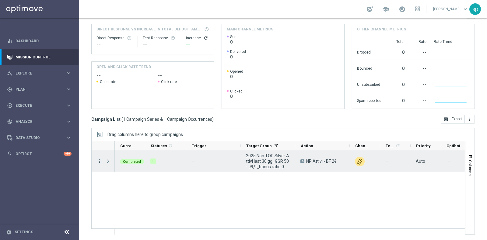
click at [100, 160] on icon "more_vert" at bounding box center [99, 161] width 5 height 5
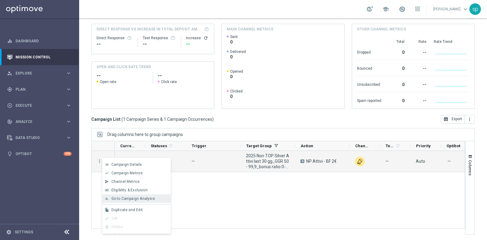
click at [130, 192] on span "Go to Campaign Analysis" at bounding box center [133, 199] width 44 height 4
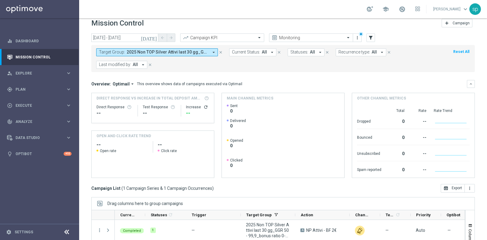
scroll to position [0, 0]
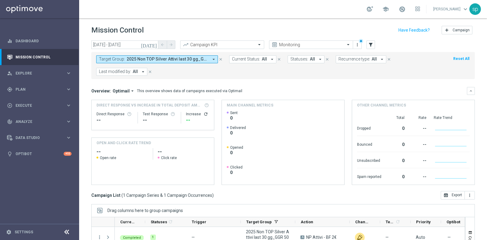
click at [183, 58] on span "2025 Non TOP Silver Attivi last 30 gg_GGR 50 - 99,9_bonus ratio 0-20%" at bounding box center [168, 59] width 82 height 5
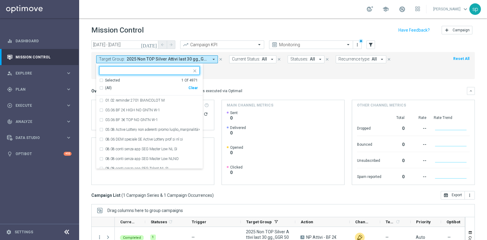
click at [0, 0] on div "Clear" at bounding box center [0, 0] width 0 height 0
click at [222, 66] on form "Target Group: 2025 Non TOP Silver Attivi last 30 gg_GGR 50 - 99,9_bonus ratio 0…" at bounding box center [269, 65] width 347 height 20
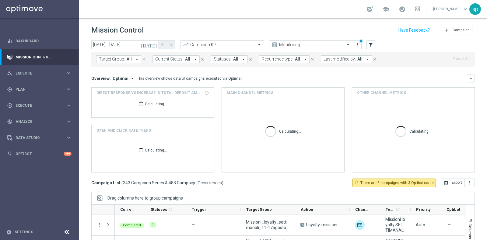
click at [172, 62] on button "Current Status: All arrow_drop_down" at bounding box center [176, 59] width 47 height 8
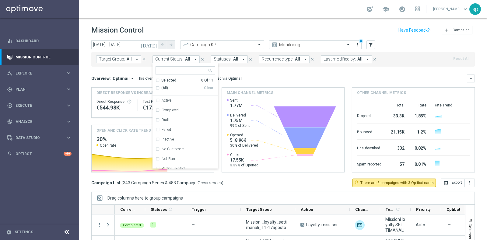
click at [125, 61] on button "Target Group: All arrow_drop_down" at bounding box center [118, 59] width 45 height 8
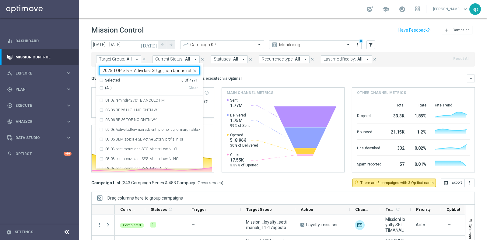
scroll to position [0, 13]
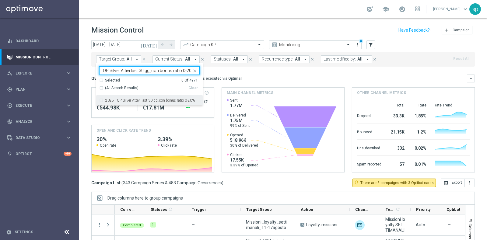
click at [136, 100] on label "2025 TOP Silver Attivi last 30 gg_con bonus ratio 0-20%" at bounding box center [150, 101] width 90 height 4
type input "2025 TOP Silver Attivi last 30 gg_con bonus ratio 0-20%"
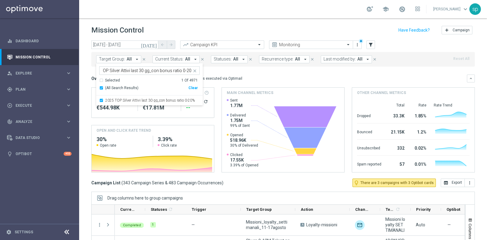
scroll to position [0, 0]
click at [241, 76] on div "Overview: Optimail arrow_drop_down This overview shows data of campaigns execut…" at bounding box center [279, 78] width 376 height 5
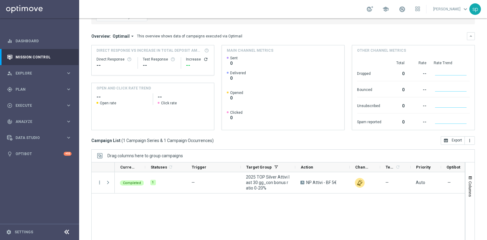
scroll to position [56, 0]
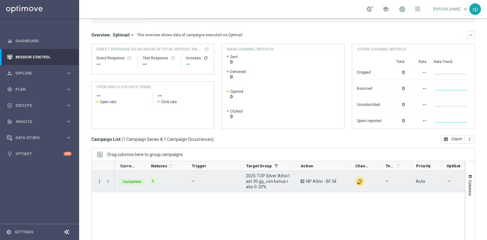
click at [100, 180] on icon "more_vert" at bounding box center [99, 181] width 5 height 5
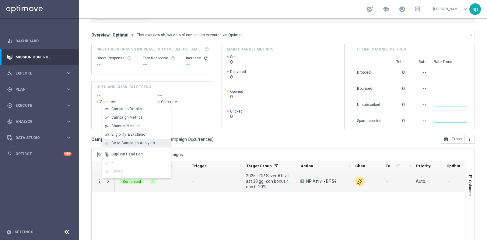
click at [131, 142] on span "Go to Campaign Analysis" at bounding box center [133, 143] width 44 height 4
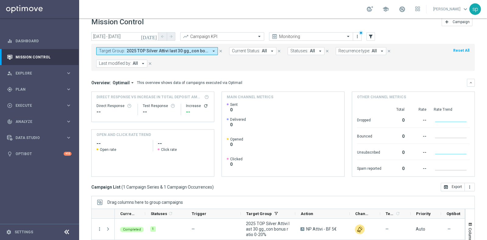
scroll to position [0, 0]
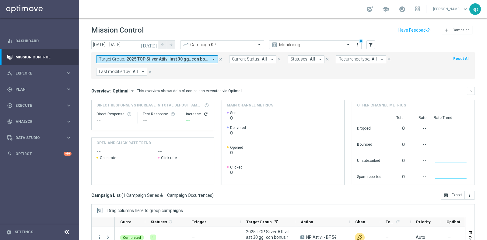
click at [147, 61] on span "2025 TOP Silver Attivi last 30 gg_con bonus ratio 0-20%" at bounding box center [168, 59] width 82 height 5
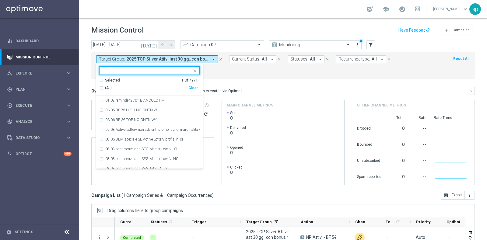
click at [0, 0] on div "Clear" at bounding box center [0, 0] width 0 height 0
click at [216, 73] on form "Target Group: 2025 TOP Silver Attivi last 30 gg_con bonus ratio 0-20% arrow_dro…" at bounding box center [269, 65] width 347 height 20
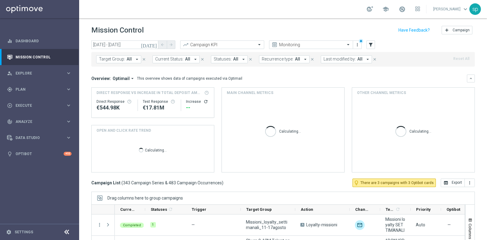
drag, startPoint x: 146, startPoint y: 57, endPoint x: 127, endPoint y: 58, distance: 18.6
click at [127, 58] on div "Target Group: All arrow_drop_down close" at bounding box center [124, 59] width 56 height 8
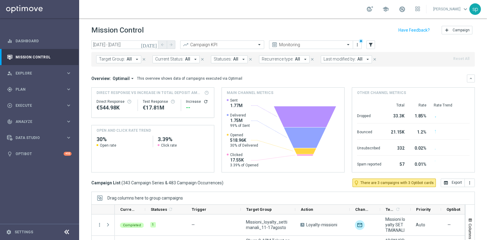
click at [127, 58] on span "All" at bounding box center [129, 59] width 5 height 5
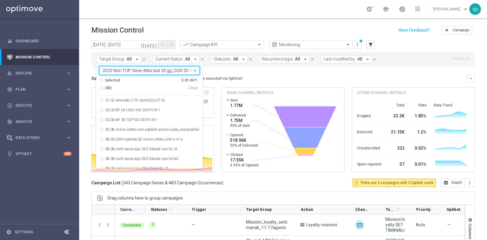
scroll to position [0, 41]
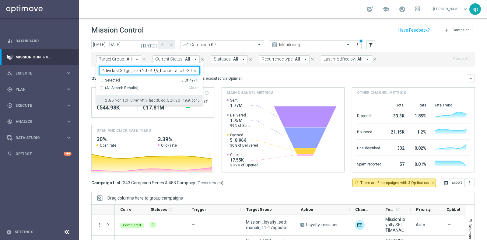
click at [136, 101] on label "2025 Non TOP Silver Attivi last 30 gg_GGR 20 - 49,9_bonus ratio 0-20%" at bounding box center [152, 101] width 94 height 4
type input "2025 Non TOP Silver Attivi last 30 gg_GGR 20 - 49,9_bonus ratio 0-20%"
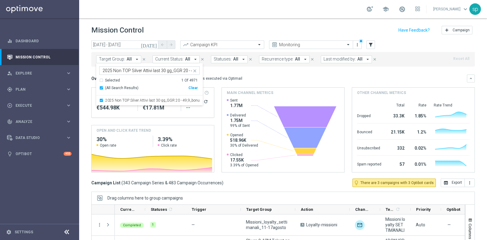
click at [222, 72] on mini-dashboard "Overview: Optimail arrow_drop_down This overview shows data of campaigns execut…" at bounding box center [283, 123] width 384 height 112
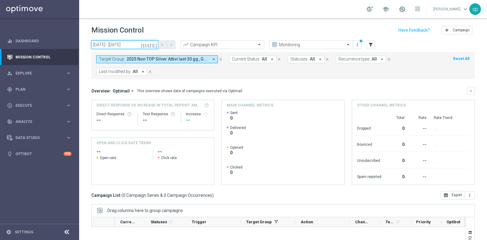
click at [129, 46] on input "11 Aug 2025 - 15 Aug 2025" at bounding box center [124, 45] width 67 height 9
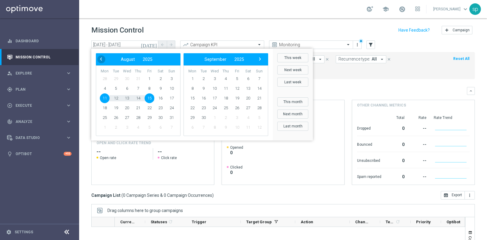
click at [99, 58] on span "‹" at bounding box center [101, 59] width 8 height 8
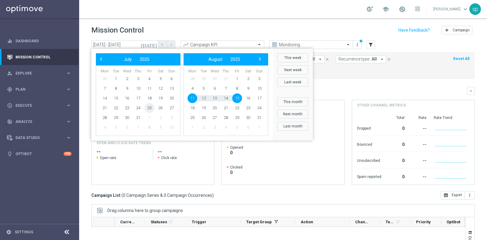
click at [148, 110] on span "25" at bounding box center [150, 108] width 10 height 10
click at [116, 118] on span "29" at bounding box center [116, 118] width 10 height 10
type input "25 Jul 2025 - 29 Jul 2025"
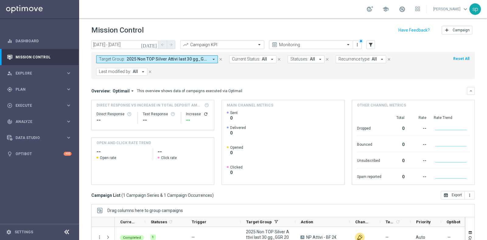
scroll to position [76, 0]
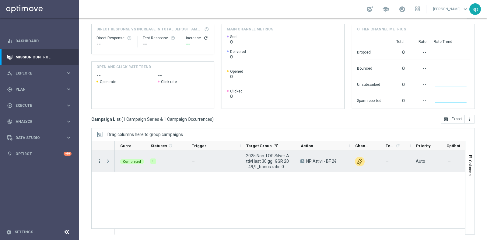
click at [100, 160] on icon "more_vert" at bounding box center [99, 161] width 5 height 5
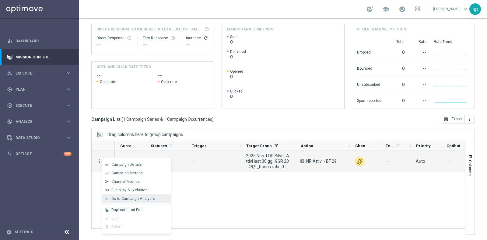
click at [122, 192] on span "Go to Campaign Analysis" at bounding box center [133, 199] width 44 height 4
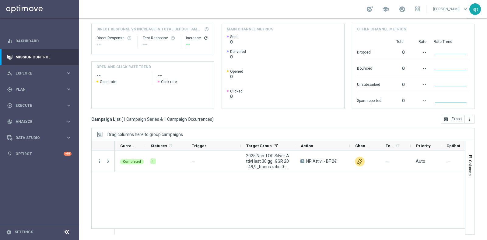
scroll to position [0, 0]
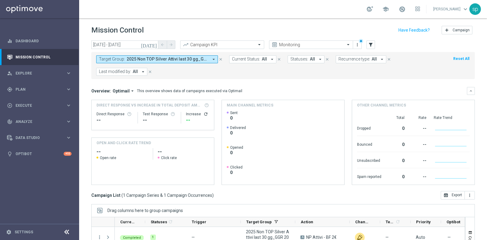
click at [171, 63] on button "Target Group: 2025 Non TOP Silver Attivi last 30 gg_GGR 20 - 49,9_bonus ratio 0…" at bounding box center [157, 59] width 122 height 8
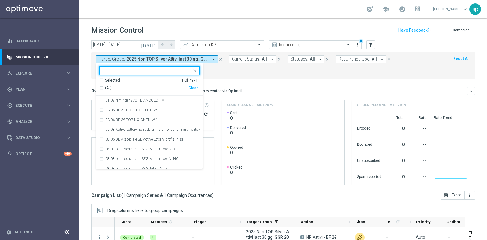
click at [0, 0] on div "Clear" at bounding box center [0, 0] width 0 height 0
click at [229, 69] on form "Target Group: 2025 Non TOP Silver Attivi last 30 gg_GGR 20 - 49,9_bonus ratio 0…" at bounding box center [269, 65] width 347 height 20
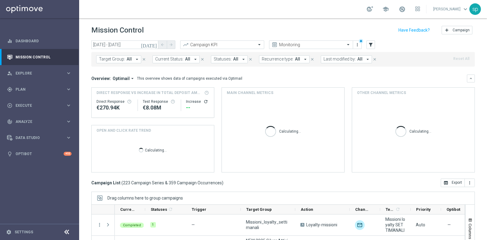
click at [189, 55] on button "Current Status: All arrow_drop_down" at bounding box center [176, 59] width 47 height 8
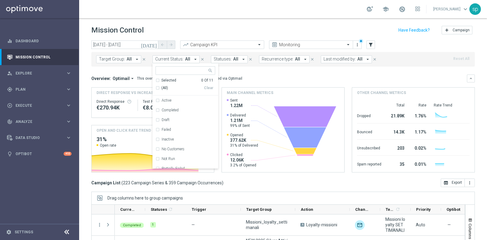
click at [117, 57] on span "Target Group:" at bounding box center [112, 59] width 26 height 5
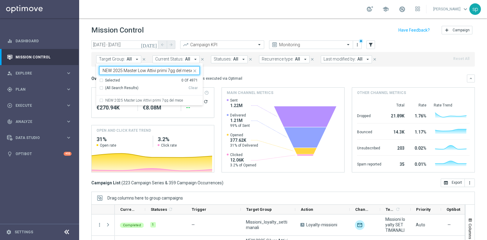
scroll to position [0, 0]
click at [137, 103] on div "NEW 2025 Master Low Attivi primi 7gg del mese" at bounding box center [149, 101] width 100 height 10
type input "NEW 2025 Master Low Attivi primi 7gg del mese"
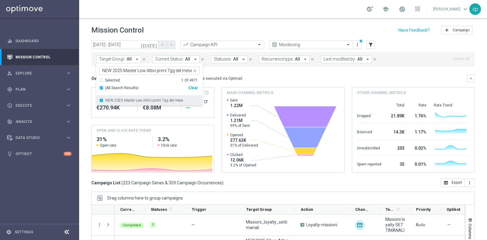
scroll to position [0, 0]
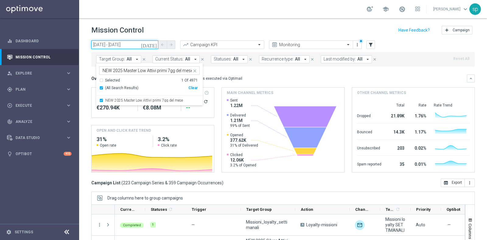
click at [112, 44] on input "25 Jul 2025 - 29 Jul 2025" at bounding box center [124, 45] width 67 height 9
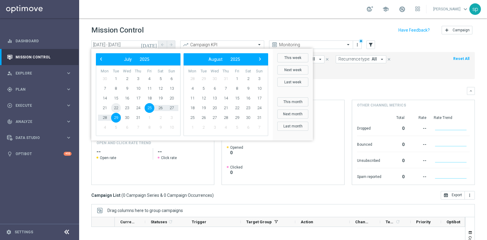
click at [114, 109] on span "22" at bounding box center [116, 108] width 10 height 10
click at [151, 110] on span "25" at bounding box center [150, 108] width 10 height 10
type input "22 Jul 2025 - 25 Jul 2025"
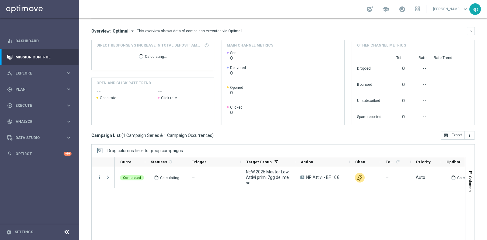
scroll to position [76, 0]
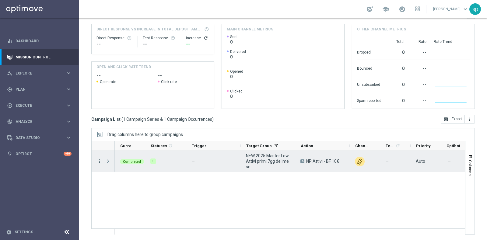
click at [100, 160] on icon "more_vert" at bounding box center [99, 161] width 5 height 5
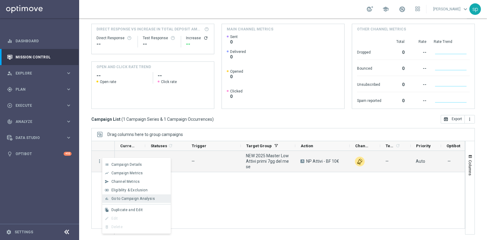
click at [143, 192] on span "Go to Campaign Analysis" at bounding box center [133, 199] width 44 height 4
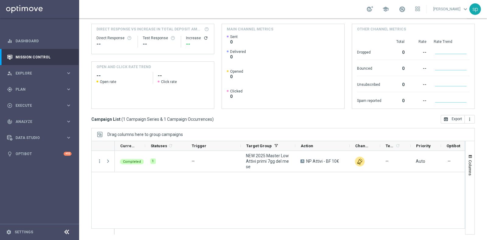
click at [390, 15] on div "school sara parisi keyboard_arrow_down sp" at bounding box center [283, 9] width 408 height 18
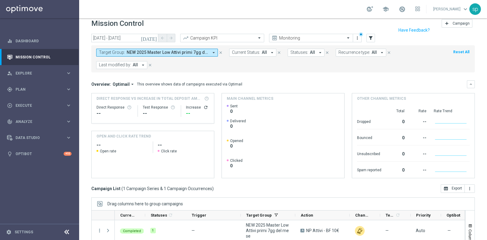
scroll to position [0, 0]
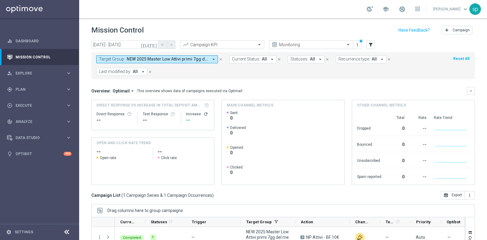
click at [133, 60] on span "NEW 2025 Master Low Attivi primi 7gg del mese" at bounding box center [168, 59] width 82 height 5
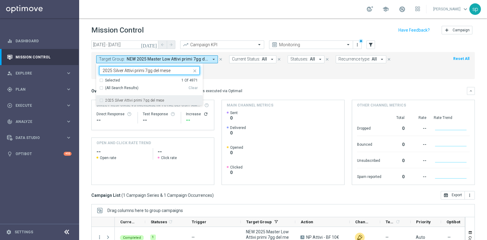
click at [128, 99] on label "2025 Silver Attivi primi 7gg del mese" at bounding box center [134, 101] width 59 height 4
type input "2025 Silver Attivi primi 7gg del mese"
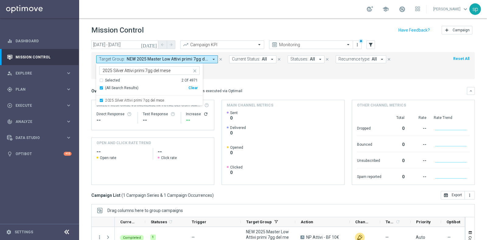
click at [243, 76] on div "Target Group: NEW 2025 Master Low Attivi primi 7gg del mese arrow_drop_down Sel…" at bounding box center [283, 65] width 384 height 27
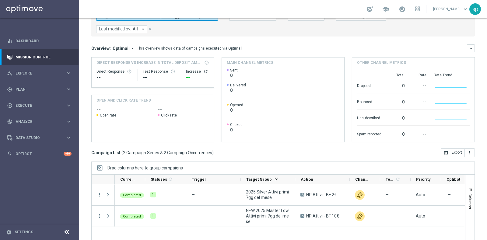
scroll to position [57, 0]
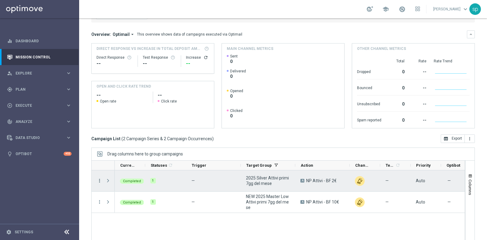
click at [100, 180] on icon "more_vert" at bounding box center [99, 180] width 5 height 5
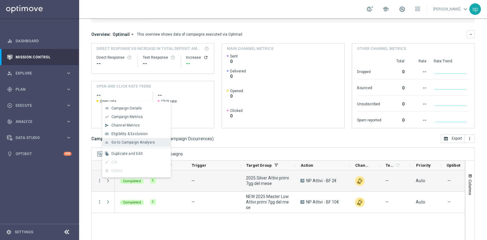
click at [126, 145] on div "bar_chart Go to Campaign Analysis" at bounding box center [136, 142] width 69 height 9
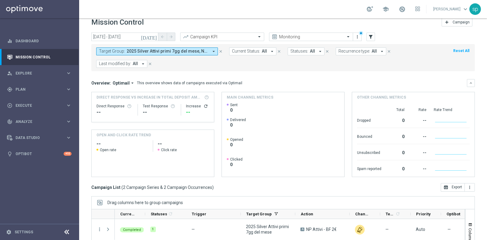
scroll to position [0, 0]
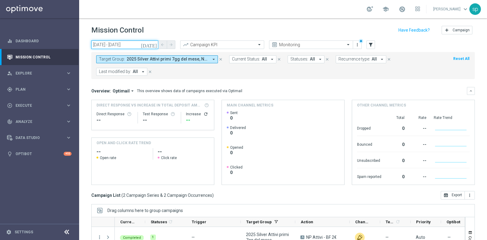
click at [117, 41] on input "22 Jul 2025 - 25 Jul 2025" at bounding box center [124, 45] width 67 height 9
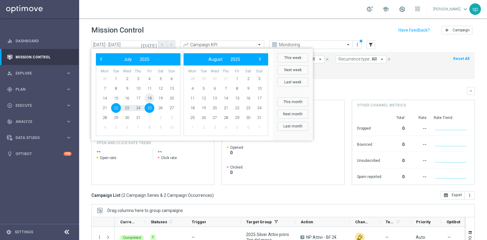
click at [149, 99] on span "18" at bounding box center [150, 98] width 10 height 10
click at [114, 107] on span "22" at bounding box center [116, 108] width 10 height 10
type input "18 Jul 2025 - 22 Jul 2025"
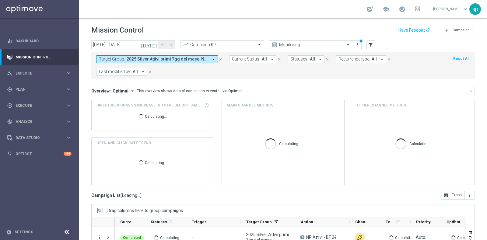
click at [156, 62] on span "2025 Silver Attivi primi 7gg del mese, NEW 2025 Master Low Attivi primi 7gg del…" at bounding box center [168, 59] width 82 height 5
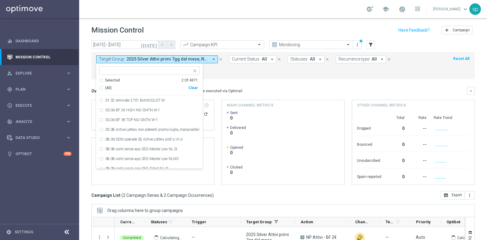
click at [156, 62] on span "2025 Silver Attivi primi 7gg del mese, NEW 2025 Master Low Attivi primi 7gg del…" at bounding box center [168, 59] width 82 height 5
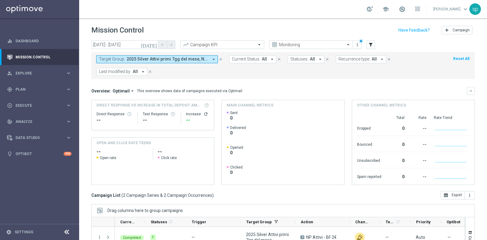
click at [136, 58] on span "2025 Silver Attivi primi 7gg del mese, NEW 2025 Master Low Attivi primi 7gg del…" at bounding box center [168, 59] width 82 height 5
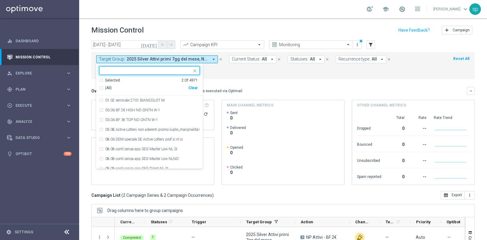
click at [101, 82] on div "Selected 2 Of 4971" at bounding box center [148, 80] width 99 height 5
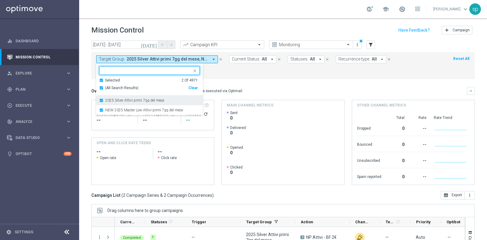
click at [103, 100] on div "2025 Silver Attivi primi 7gg del mese" at bounding box center [149, 101] width 100 height 10
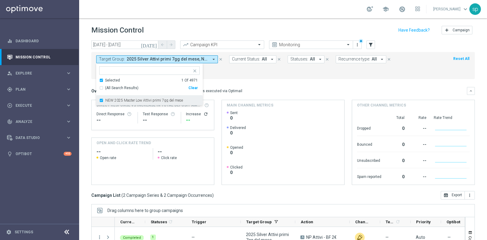
click at [102, 102] on div "NEW 2025 Master Low Attivi primi 7gg del mese" at bounding box center [149, 101] width 100 height 10
click at [229, 75] on form "Target Group: 2025 Silver Attivi primi 7gg del mese, NEW 2025 Master Low Attivi…" at bounding box center [269, 65] width 347 height 20
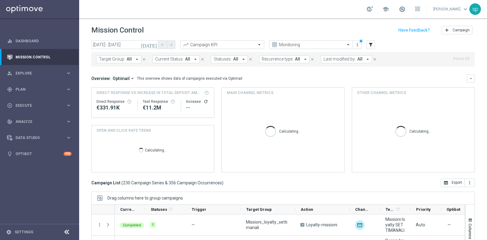
click at [118, 57] on span "Target Group:" at bounding box center [112, 59] width 26 height 5
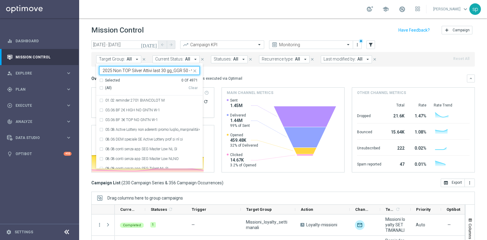
scroll to position [0, 41]
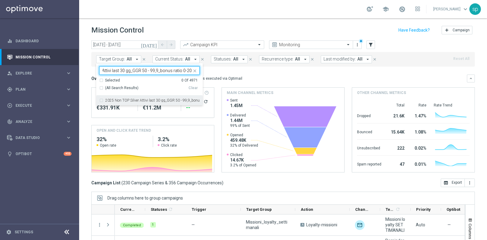
click at [121, 100] on label "2025 Non TOP Silver Attivi last 30 gg_GGR 50 - 99,9_bonus ratio 0-20%" at bounding box center [152, 101] width 94 height 4
type input "2025 Non TOP Silver Attivi last 30 gg_GGR 50 - 99,9_bonus ratio 0-20%"
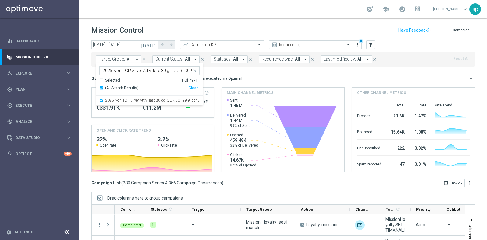
click at [232, 65] on div "Target Group: All arrow_drop_down 2025 Non TOP Silver Attivi last 30 gg_GGR 50 …" at bounding box center [283, 59] width 384 height 15
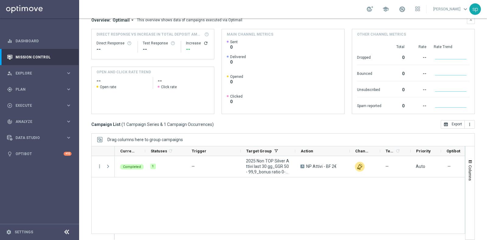
scroll to position [76, 0]
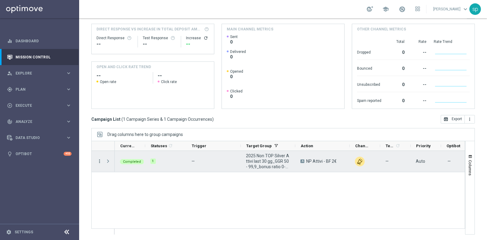
click at [99, 160] on icon "more_vert" at bounding box center [99, 161] width 5 height 5
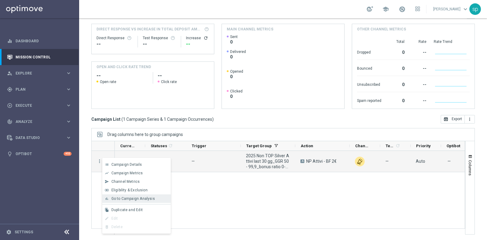
click at [127, 192] on span "Go to Campaign Analysis" at bounding box center [133, 199] width 44 height 4
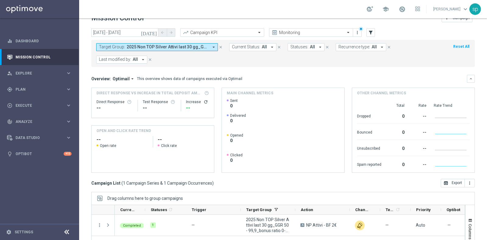
scroll to position [0, 0]
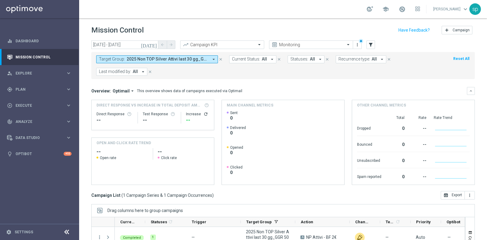
click at [152, 58] on span "2025 Non TOP Silver Attivi last 30 gg_GGR 50 - 99,9_bonus ratio 0-20%" at bounding box center [168, 59] width 82 height 5
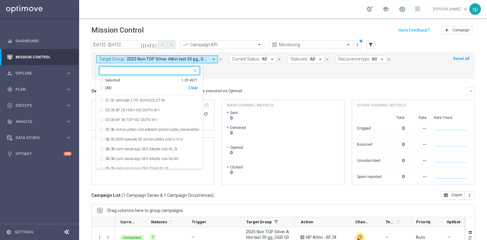
click at [193, 91] on div "(All) Clear" at bounding box center [148, 88] width 99 height 10
click at [0, 0] on div "Clear" at bounding box center [0, 0] width 0 height 0
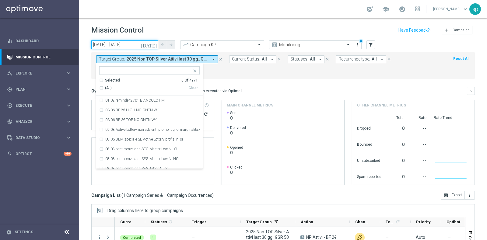
click at [102, 42] on input "18 Jul 2025 - 22 Jul 2025" at bounding box center [124, 45] width 67 height 9
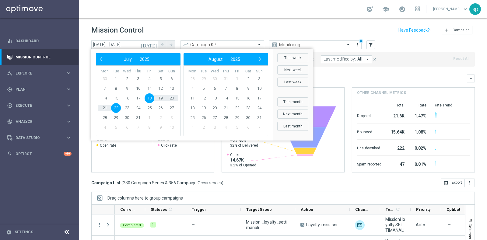
click at [145, 98] on span "18" at bounding box center [150, 98] width 10 height 10
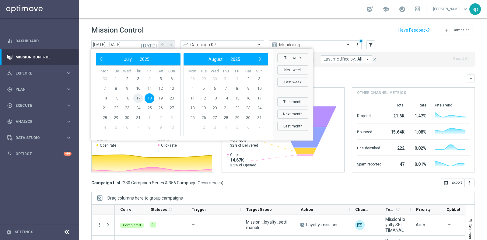
click at [139, 98] on span "17" at bounding box center [138, 98] width 10 height 10
click at [103, 108] on span "21" at bounding box center [105, 108] width 10 height 10
type input "17 Jul 2025 - 21 Jul 2025"
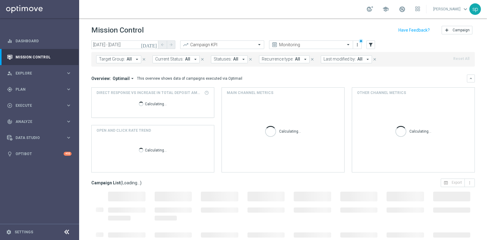
click at [117, 60] on span "Target Group:" at bounding box center [112, 59] width 26 height 5
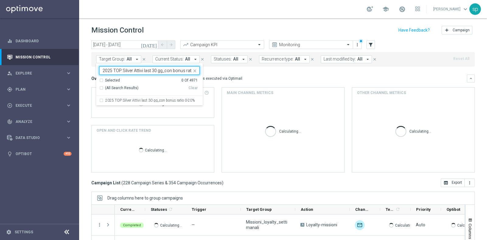
scroll to position [0, 13]
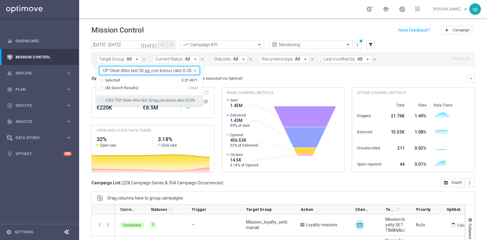
click at [134, 101] on label "2025 TOP Silver Attivi last 30 gg_con bonus ratio 0-20%" at bounding box center [150, 101] width 90 height 4
type input "2025 TOP Silver Attivi last 30 gg_con bonus ratio 0-20%"
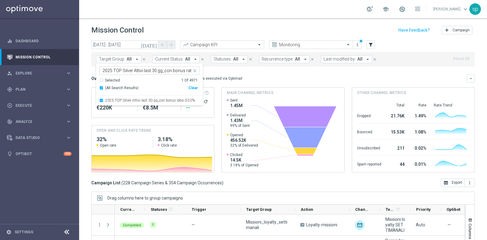
click at [236, 71] on mini-dashboard "Overview: Optimail arrow_drop_down This overview shows data of campaigns execut…" at bounding box center [283, 123] width 384 height 112
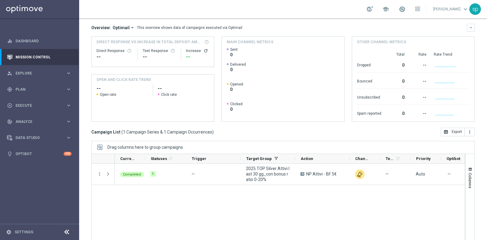
scroll to position [76, 0]
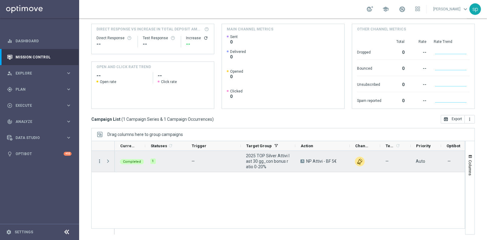
click at [100, 160] on icon "more_vert" at bounding box center [99, 161] width 5 height 5
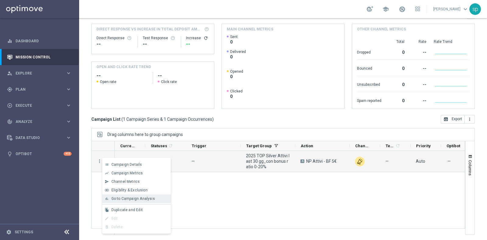
click at [131, 192] on span "Go to Campaign Analysis" at bounding box center [133, 199] width 44 height 4
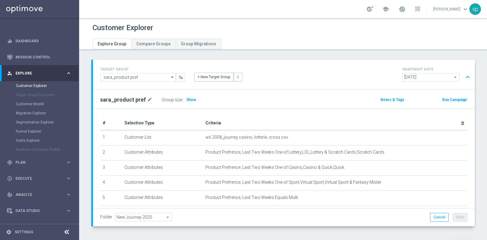
scroll to position [194, 0]
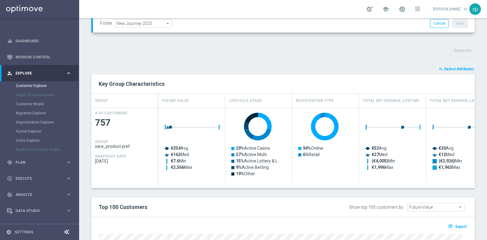
click at [462, 69] on span "Select Attributes" at bounding box center [459, 69] width 30 height 4
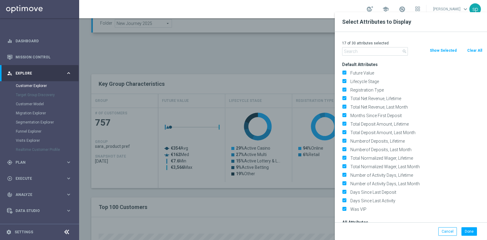
click at [476, 47] on div "17 of 30 attributes selected" at bounding box center [413, 43] width 150 height 8
click at [475, 51] on button "Clear All" at bounding box center [475, 50] width 16 height 7
checkbox input "false"
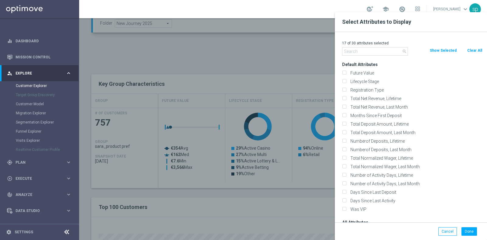
checkbox input "false"
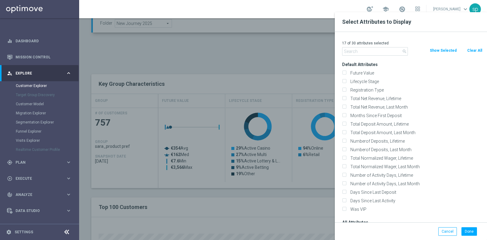
checkbox input "false"
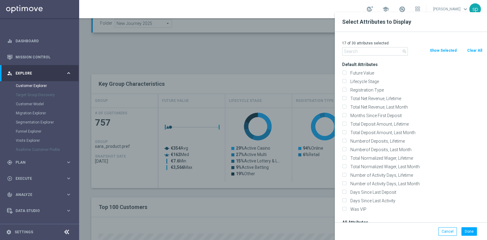
checkbox input "false"
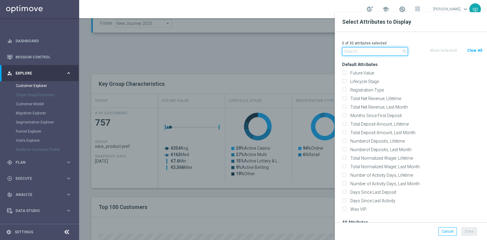
click at [371, 48] on input "text" at bounding box center [375, 51] width 66 height 9
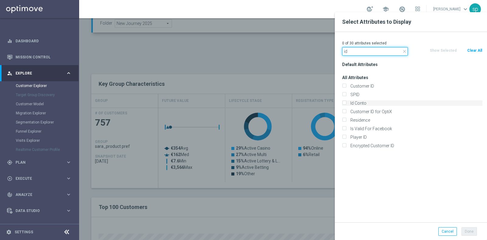
type input "id"
click at [371, 105] on label "Id Conto" at bounding box center [415, 102] width 134 height 5
click at [346, 105] on input "Id Conto" at bounding box center [344, 104] width 4 height 4
checkbox input "true"
click at [358, 52] on input "id" at bounding box center [375, 51] width 66 height 9
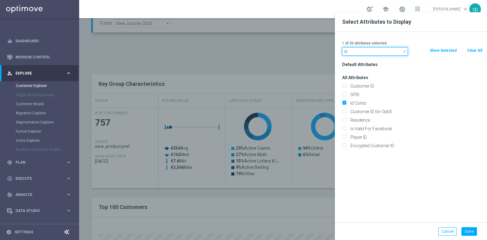
type input "i"
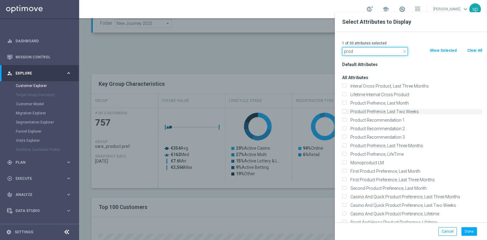
type input "prod"
click at [405, 111] on label "Product Prefrence, Last Two Weeks" at bounding box center [415, 111] width 134 height 5
click at [346, 111] on input "Product Prefrence, Last Two Weeks" at bounding box center [344, 113] width 4 height 4
checkbox input "true"
click at [468, 229] on button "Done" at bounding box center [470, 231] width 16 height 9
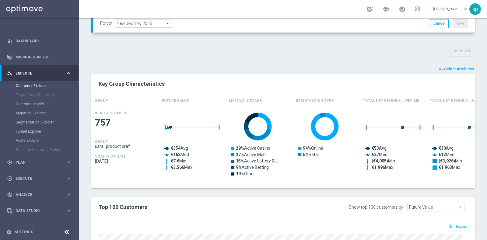
type input "Search"
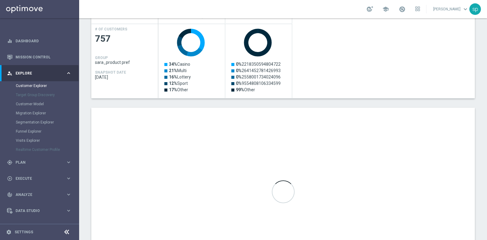
scroll to position [328, 0]
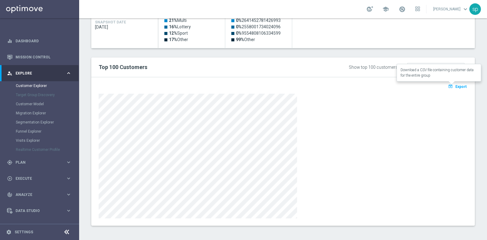
click at [460, 88] on button "open_in_browser Export" at bounding box center [457, 87] width 20 height 8
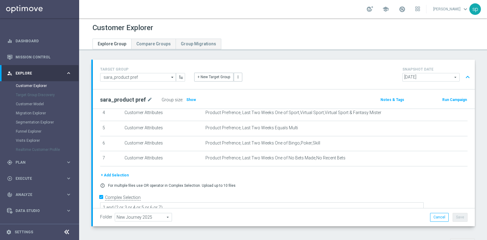
scroll to position [194, 0]
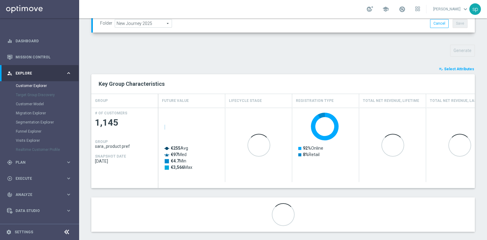
click at [454, 64] on div "TARGET GROUP sara_product pref sara_product pref arrow_drop_down Show Selected …" at bounding box center [283, 53] width 408 height 375
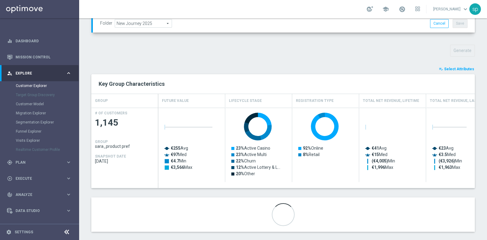
click at [457, 67] on span "Select Attributes" at bounding box center [459, 69] width 30 height 4
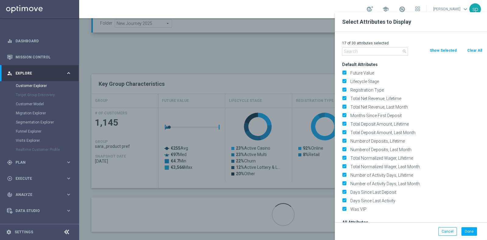
click at [471, 49] on button "Clear All" at bounding box center [475, 50] width 16 height 7
checkbox input "false"
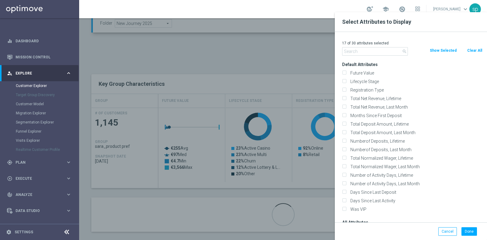
checkbox input "false"
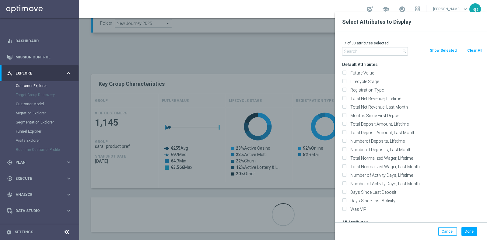
checkbox input "false"
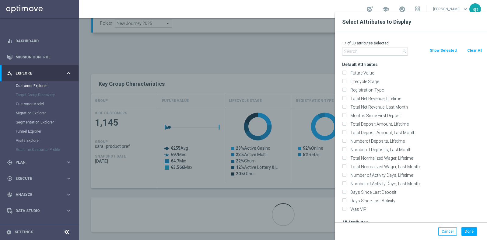
checkbox input "false"
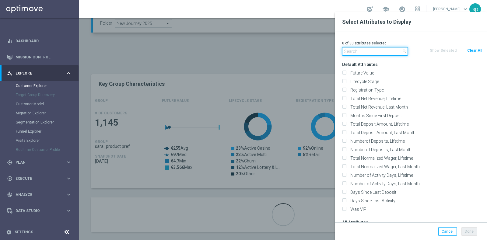
click at [359, 49] on input "text" at bounding box center [375, 51] width 66 height 9
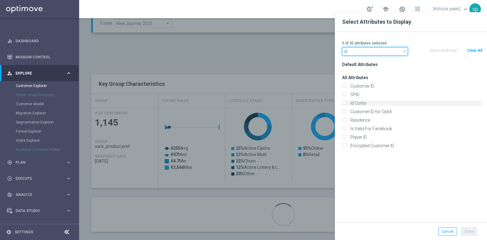
type input "id"
click at [367, 103] on label "Id Conto" at bounding box center [415, 102] width 134 height 5
click at [346, 103] on input "Id Conto" at bounding box center [344, 104] width 4 height 4
checkbox input "true"
click at [362, 49] on input "id" at bounding box center [375, 51] width 66 height 9
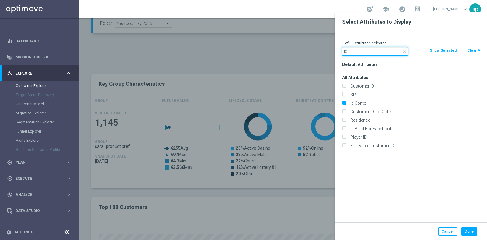
type input "i"
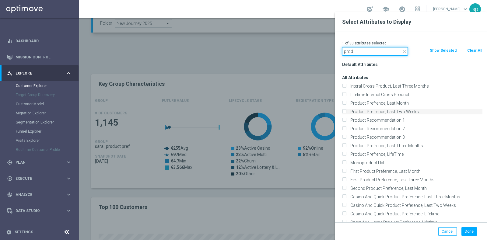
type input "prod"
click at [411, 111] on label "Product Prefrence, Last Two Weeks" at bounding box center [415, 111] width 134 height 5
click at [346, 111] on input "Product Prefrence, Last Two Weeks" at bounding box center [344, 113] width 4 height 4
checkbox input "true"
click at [472, 231] on button "Done" at bounding box center [470, 231] width 16 height 9
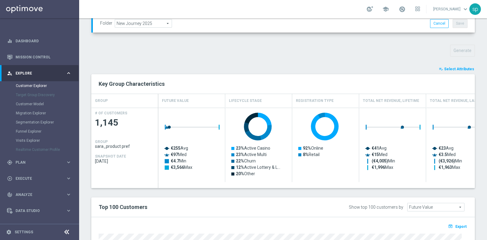
type input "Search"
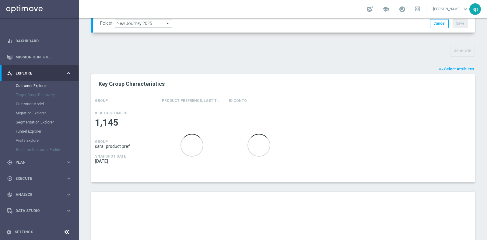
scroll to position [328, 0]
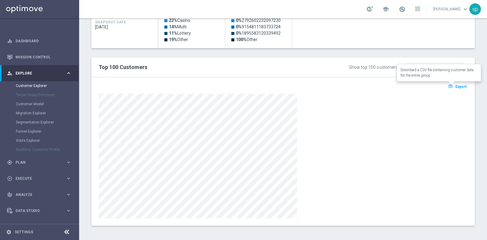
click at [458, 85] on span "Export" at bounding box center [461, 87] width 11 height 4
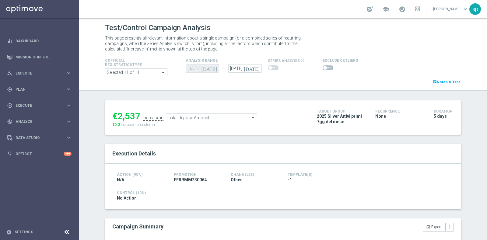
click at [263, 116] on ul "€2,537 increase in Total Deposit Amount Total Deposit Amount arrow_drop_down se…" at bounding box center [210, 115] width 199 height 14
click at [323, 66] on span at bounding box center [328, 67] width 11 height 5
click at [323, 66] on input "checkbox" at bounding box center [328, 67] width 11 height 5
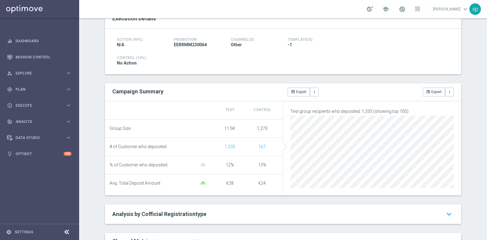
scroll to position [32, 0]
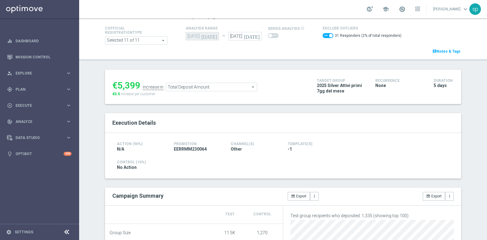
click at [185, 85] on span "Total Deposit Amount" at bounding box center [211, 87] width 91 height 8
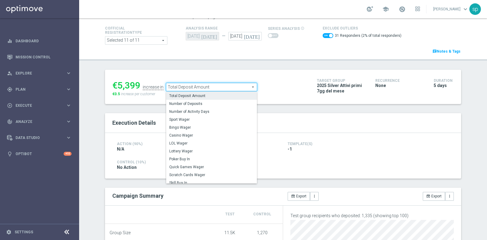
scroll to position [77, 0]
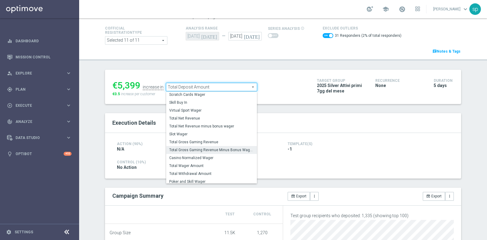
click at [231, 151] on span "Total Gross Gaming Revenue Minus Bonus Wagared" at bounding box center [211, 150] width 85 height 5
checkbox input "false"
type input "Total Gross Gaming Revenue Minus Bonus Wagared"
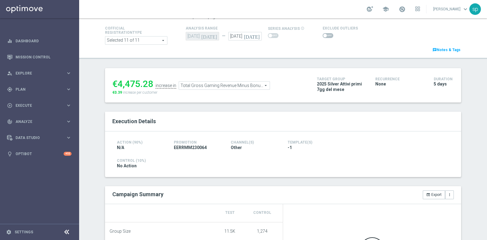
click at [323, 35] on span at bounding box center [328, 35] width 11 height 5
click at [323, 35] on input "checkbox" at bounding box center [328, 35] width 11 height 5
checkbox input "true"
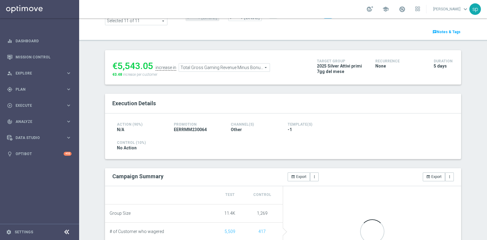
scroll to position [51, 0]
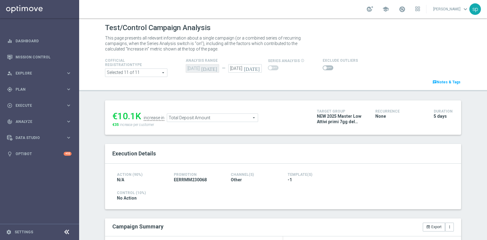
click at [327, 67] on span at bounding box center [328, 67] width 11 height 5
click at [327, 67] on input "checkbox" at bounding box center [328, 67] width 11 height 5
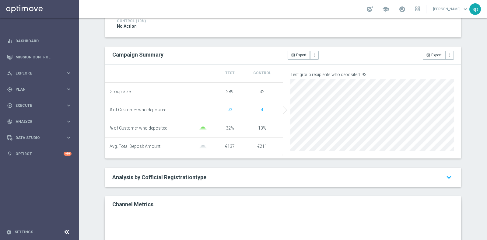
scroll to position [19, 0]
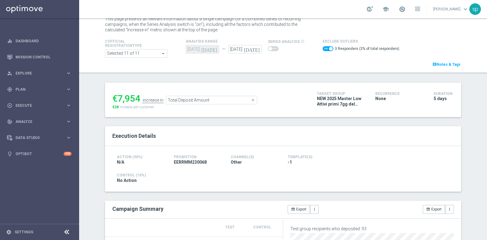
click at [237, 99] on span "Total Deposit Amount" at bounding box center [211, 100] width 91 height 8
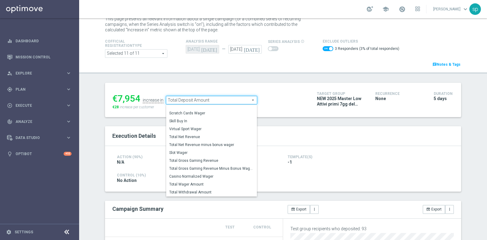
scroll to position [86, 0]
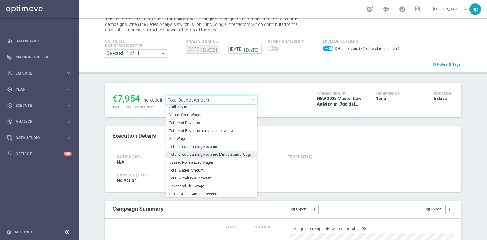
click at [233, 154] on span "Total Gross Gaming Revenue Minus Bonus Wagared" at bounding box center [211, 154] width 85 height 5
checkbox input "false"
type input "Total Gross Gaming Revenue Minus Bonus Wagared"
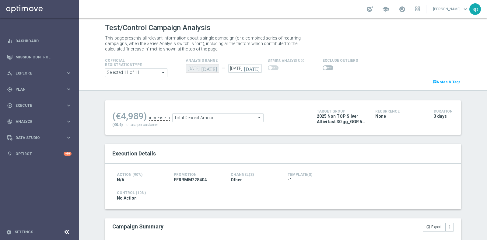
click at [323, 66] on span at bounding box center [328, 67] width 11 height 5
click at [323, 66] on input "checkbox" at bounding box center [328, 67] width 11 height 5
checkbox input "true"
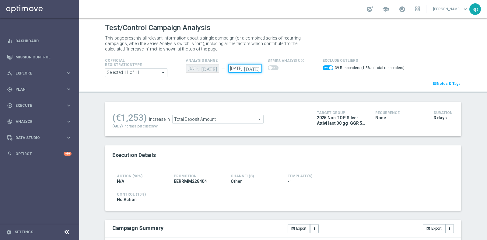
click at [239, 70] on input "[DATE]" at bounding box center [244, 68] width 33 height 9
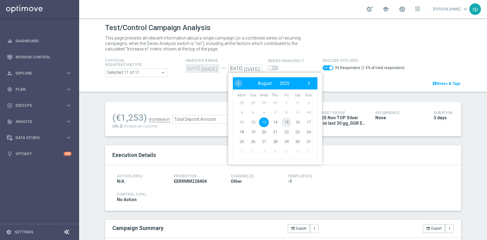
click at [283, 123] on span "15" at bounding box center [287, 123] width 10 height 10
type input "[DATE]"
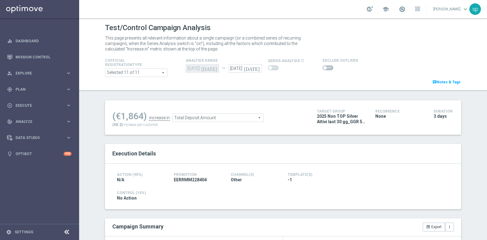
click at [324, 66] on span at bounding box center [328, 67] width 11 height 5
click at [324, 66] on input "checkbox" at bounding box center [328, 67] width 11 height 5
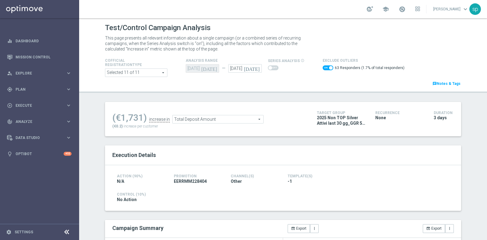
click at [234, 117] on span "Total Deposit Amount" at bounding box center [218, 119] width 91 height 8
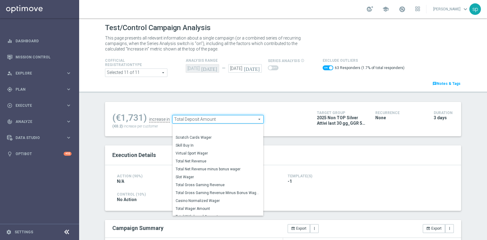
scroll to position [77, 0]
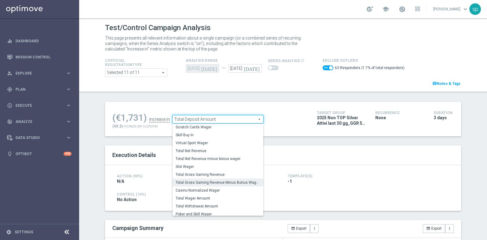
click at [231, 184] on span "Total Gross Gaming Revenue Minus Bonus Wagared" at bounding box center [218, 182] width 85 height 5
checkbox input "false"
type input "Total Gross Gaming Revenue Minus Bonus Wagared"
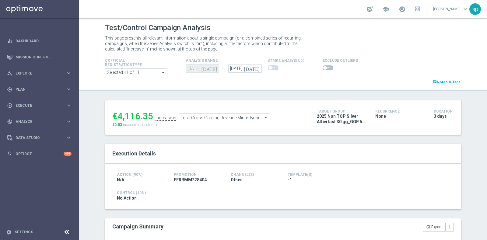
click at [324, 66] on span at bounding box center [328, 67] width 11 height 5
click at [324, 66] on input "checkbox" at bounding box center [328, 67] width 11 height 5
checkbox input "true"
click at [241, 70] on input "[DATE]" at bounding box center [244, 68] width 33 height 9
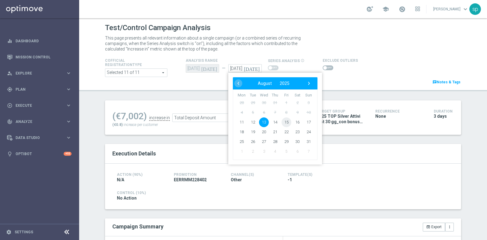
click at [285, 122] on span "15" at bounding box center [287, 123] width 10 height 10
type input "[DATE]"
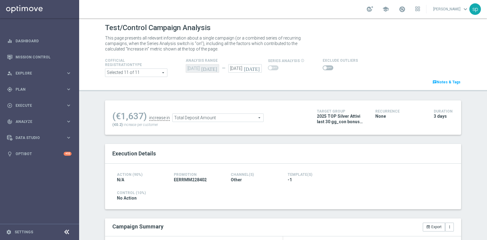
click at [228, 120] on span "Total Deposit Amount" at bounding box center [218, 118] width 91 height 8
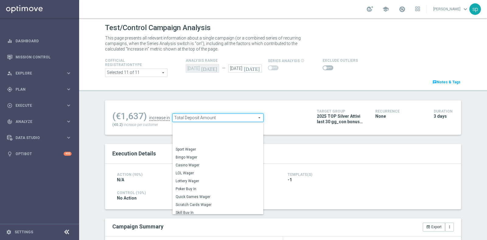
scroll to position [77, 0]
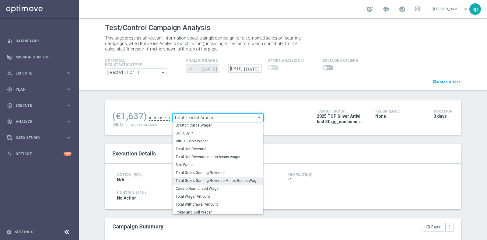
click at [229, 182] on span "Total Gross Gaming Revenue Minus Bonus Wagared" at bounding box center [218, 180] width 85 height 5
type input "Total Gross Gaming Revenue Minus Bonus Wagared"
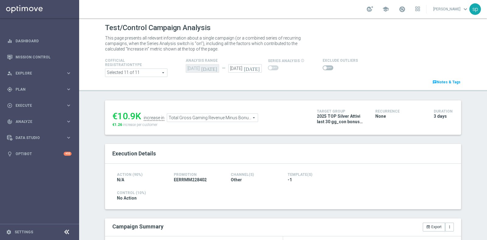
click at [323, 67] on span at bounding box center [328, 67] width 11 height 5
click at [323, 67] on input "checkbox" at bounding box center [328, 67] width 11 height 5
checkbox input "true"
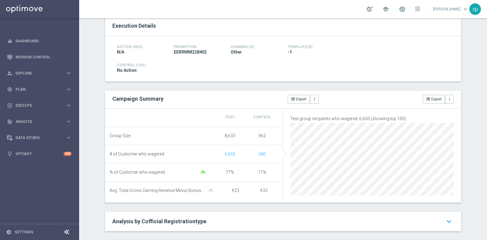
scroll to position [15, 0]
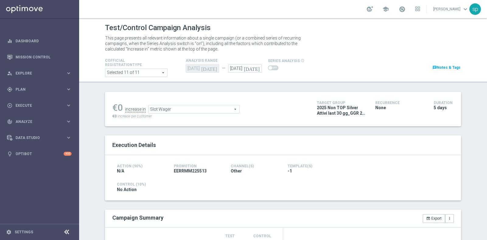
click at [213, 110] on span "Slot Wager" at bounding box center [194, 109] width 91 height 8
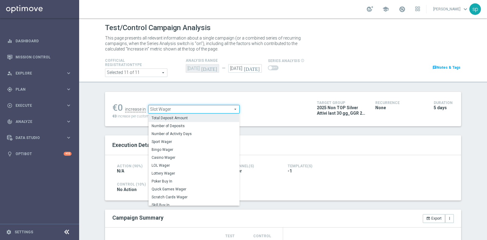
click at [202, 117] on span "Total Deposit Amount" at bounding box center [194, 118] width 85 height 5
type input "Total Deposit Amount"
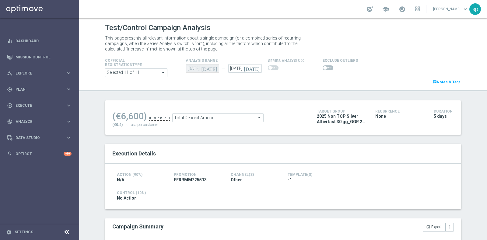
click at [324, 69] on span at bounding box center [328, 67] width 11 height 5
click at [324, 69] on input "checkbox" at bounding box center [328, 67] width 11 height 5
checkbox input "true"
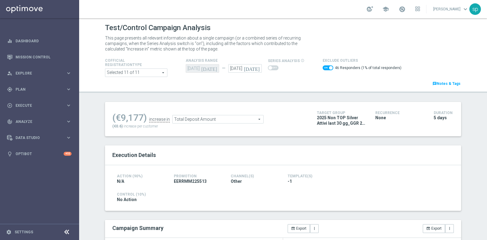
click at [200, 118] on span "Total Deposit Amount" at bounding box center [218, 119] width 91 height 8
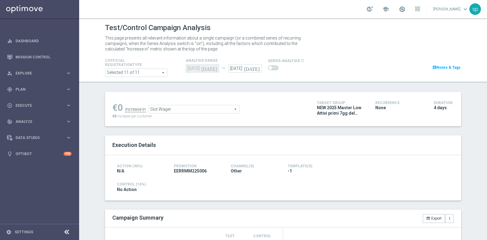
click at [203, 108] on span "Slot Wager" at bounding box center [194, 109] width 91 height 8
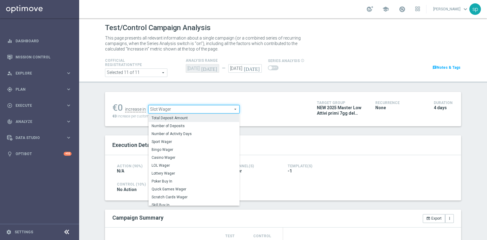
click at [192, 121] on label "Total Deposit Amount" at bounding box center [194, 118] width 91 height 8
type input "Total Deposit Amount"
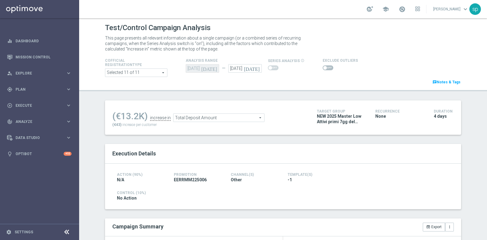
click at [323, 69] on span at bounding box center [328, 67] width 11 height 5
click at [323, 69] on input "checkbox" at bounding box center [328, 67] width 11 height 5
checkbox input "true"
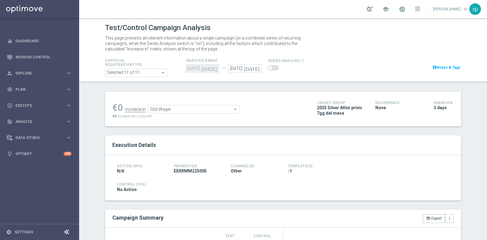
click at [176, 112] on span "Slot Wager" at bounding box center [194, 109] width 91 height 8
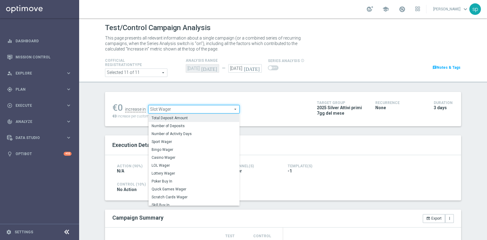
click at [180, 119] on span "Total Deposit Amount" at bounding box center [194, 118] width 85 height 5
type input "Total Deposit Amount"
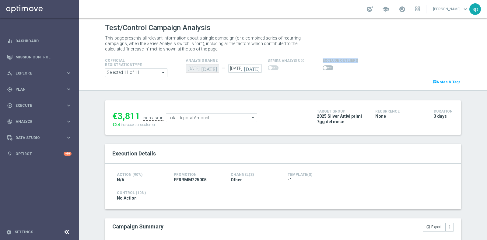
drag, startPoint x: 317, startPoint y: 66, endPoint x: 323, endPoint y: 66, distance: 6.1
click at [323, 66] on div "Exclude Outliers" at bounding box center [379, 64] width 122 height 15
click at [323, 66] on span at bounding box center [328, 67] width 11 height 5
click at [323, 66] on input "checkbox" at bounding box center [328, 67] width 11 height 5
checkbox input "true"
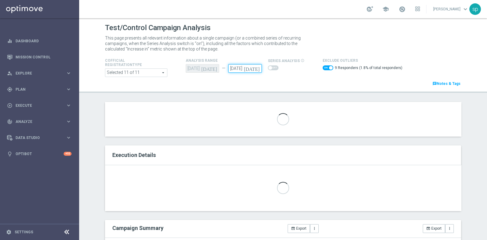
click at [238, 72] on input "24 Jul 2025" at bounding box center [244, 68] width 33 height 9
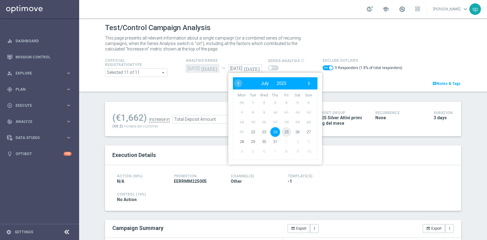
click at [282, 130] on span "25" at bounding box center [287, 132] width 10 height 10
type input "25 Jul 2025"
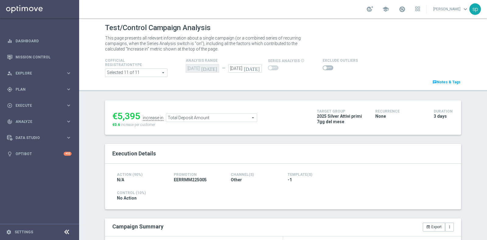
click at [326, 65] on span at bounding box center [328, 67] width 11 height 5
click at [326, 65] on input "checkbox" at bounding box center [328, 67] width 11 height 5
checkbox input "true"
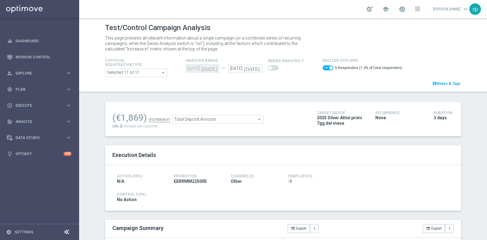
click at [235, 119] on span "Total Deposit Amount" at bounding box center [218, 119] width 91 height 8
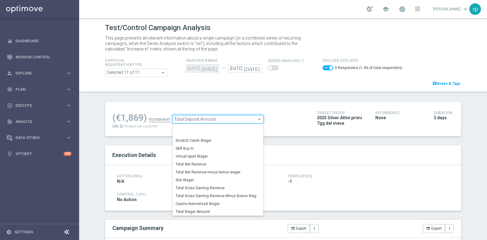
scroll to position [77, 0]
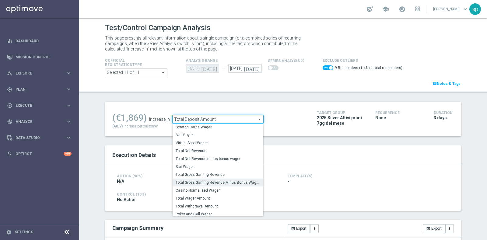
click at [236, 180] on span "Total Gross Gaming Revenue Minus Bonus Wagared" at bounding box center [218, 182] width 85 height 5
type input "Total Gross Gaming Revenue Minus Bonus Wagared"
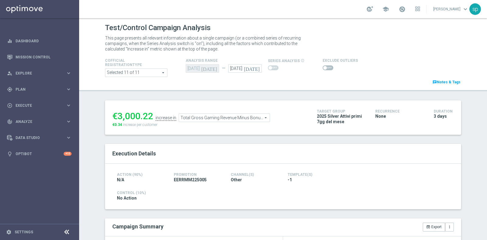
click at [326, 69] on span at bounding box center [328, 67] width 11 height 5
click at [326, 69] on input "checkbox" at bounding box center [328, 67] width 11 height 5
checkbox input "true"
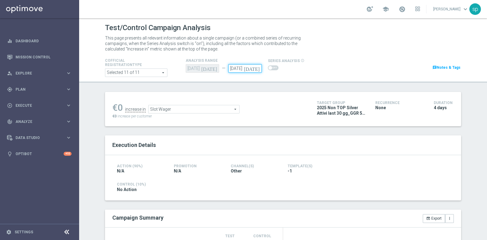
click at [245, 68] on input "[DATE]" at bounding box center [244, 68] width 33 height 9
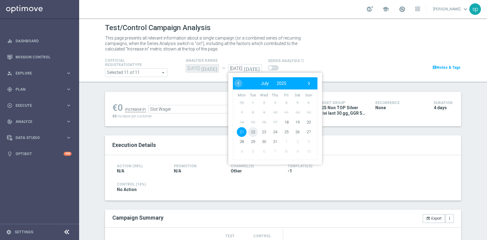
click at [253, 131] on span "22" at bounding box center [253, 132] width 10 height 10
type input "[DATE]"
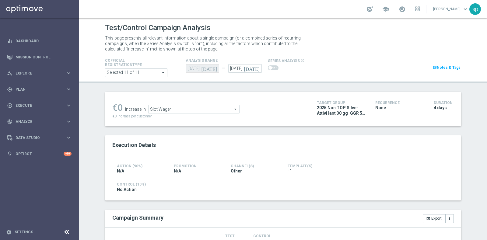
click at [333, 55] on div "Cofficial Registrationtype Selected 11 of 11 arrow_drop_down search Show Select…" at bounding box center [282, 65] width 365 height 24
click at [169, 109] on span "Slot Wager" at bounding box center [194, 109] width 91 height 8
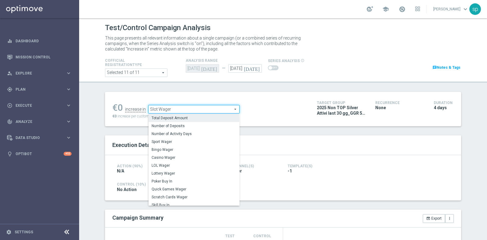
click at [184, 116] on span "Total Deposit Amount" at bounding box center [194, 118] width 85 height 5
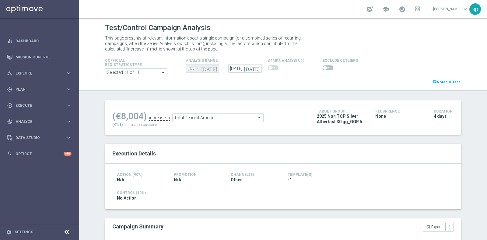
click at [184, 115] on span "Total Deposit Amount" at bounding box center [218, 118] width 91 height 8
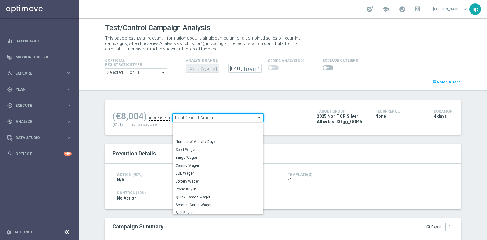
scroll to position [77, 0]
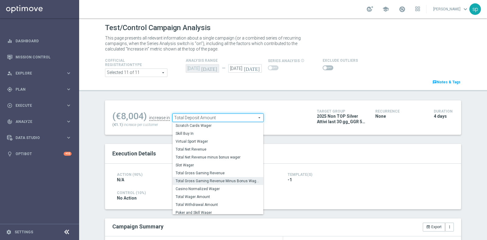
click at [230, 179] on span "Total Gross Gaming Revenue Minus Bonus Wagared" at bounding box center [218, 181] width 85 height 5
type input "Total Gross Gaming Revenue Minus Bonus Wagared"
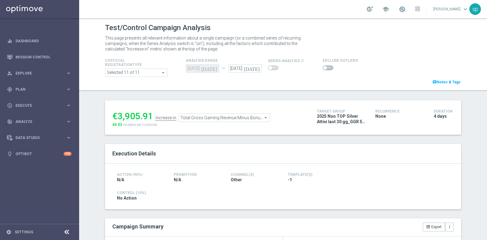
click at [324, 71] on div at bounding box center [340, 67] width 35 height 7
click at [324, 68] on span at bounding box center [328, 67] width 11 height 5
click at [324, 68] on input "checkbox" at bounding box center [328, 67] width 11 height 5
checkbox input "true"
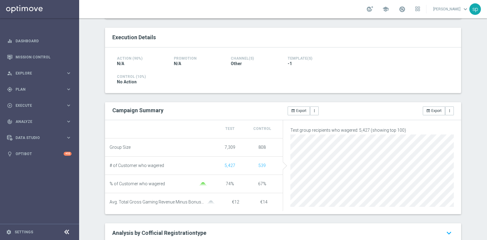
scroll to position [15, 0]
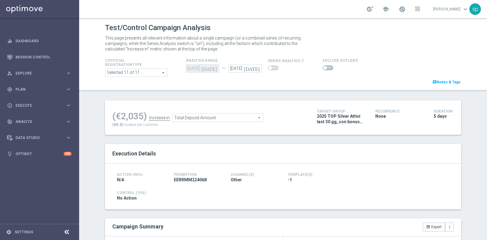
click at [215, 119] on span "Total Deposit Amount" at bounding box center [218, 118] width 91 height 8
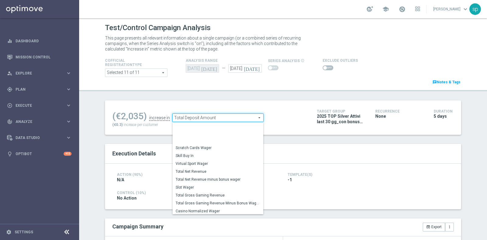
scroll to position [77, 0]
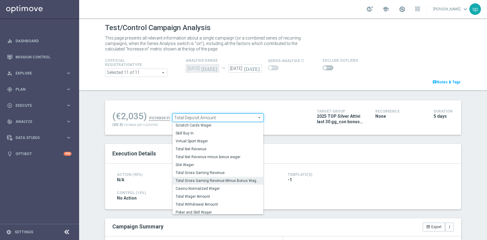
click at [231, 177] on label "Total Gross Gaming Revenue Minus Bonus Wagared" at bounding box center [218, 181] width 91 height 8
type input "Total Gross Gaming Revenue Minus Bonus Wagared"
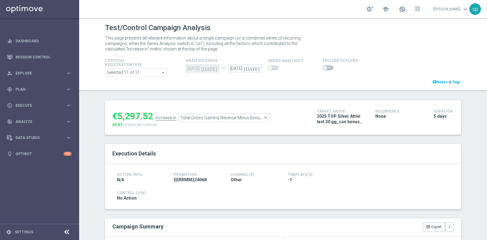
click at [325, 67] on span at bounding box center [328, 67] width 11 height 5
click at [325, 67] on input "checkbox" at bounding box center [328, 67] width 11 height 5
checkbox input "true"
